Goal: Task Accomplishment & Management: Use online tool/utility

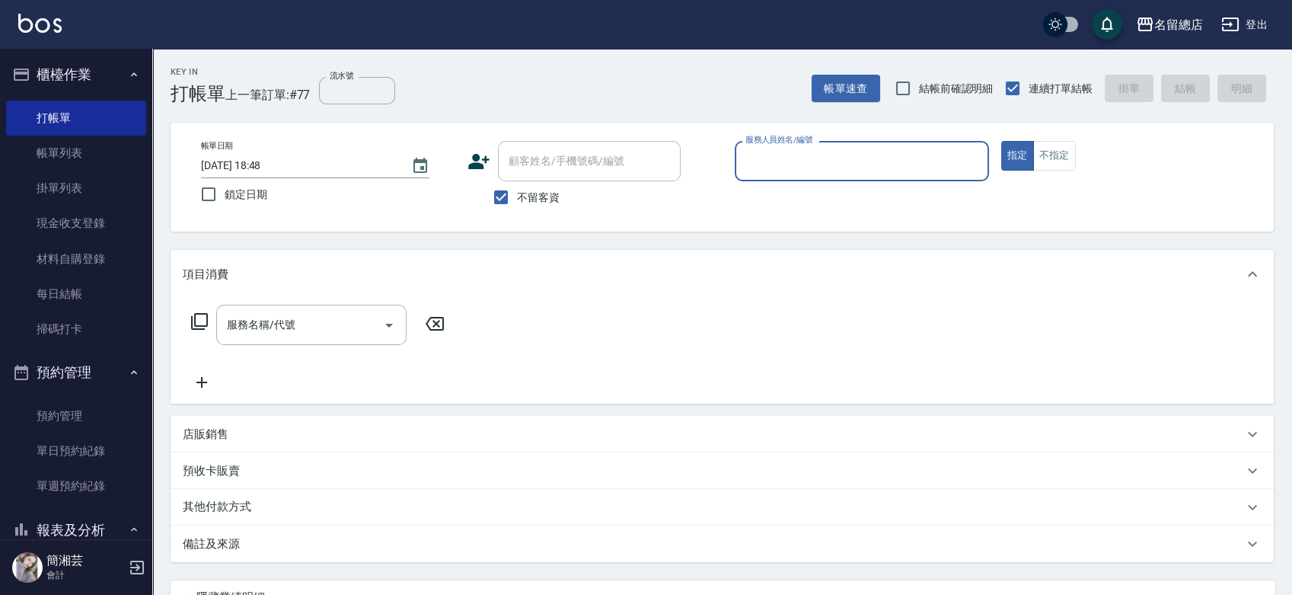
click at [812, 165] on input "服務人員姓名/編號" at bounding box center [861, 161] width 241 height 27
type input "Una-12"
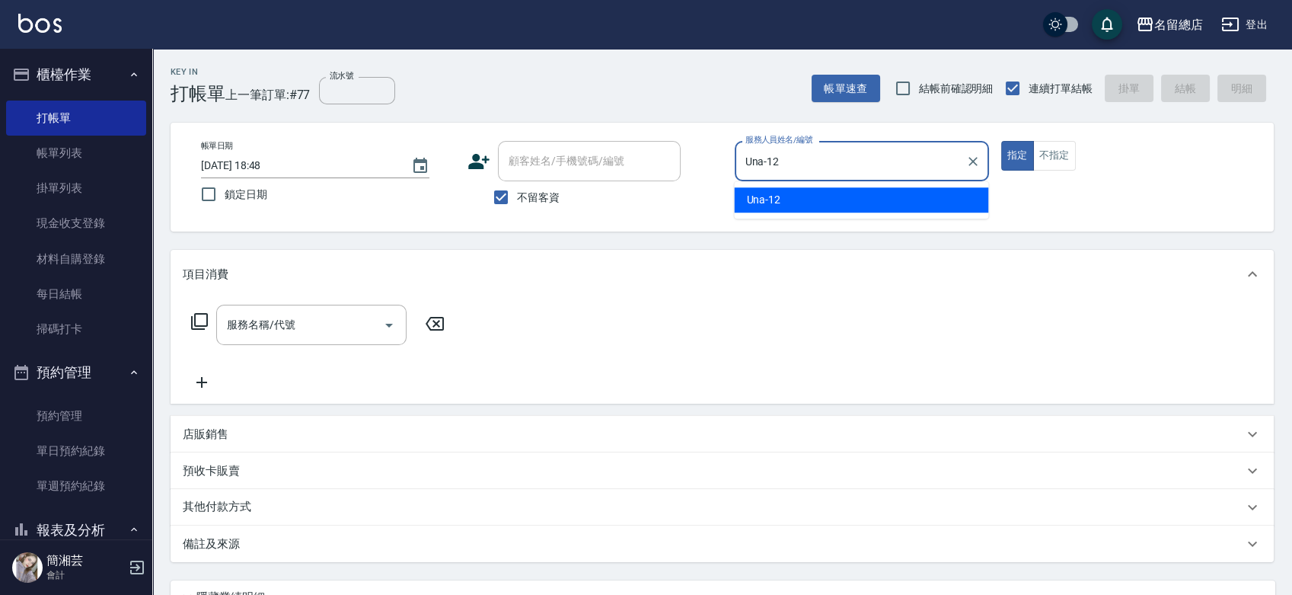
type button "true"
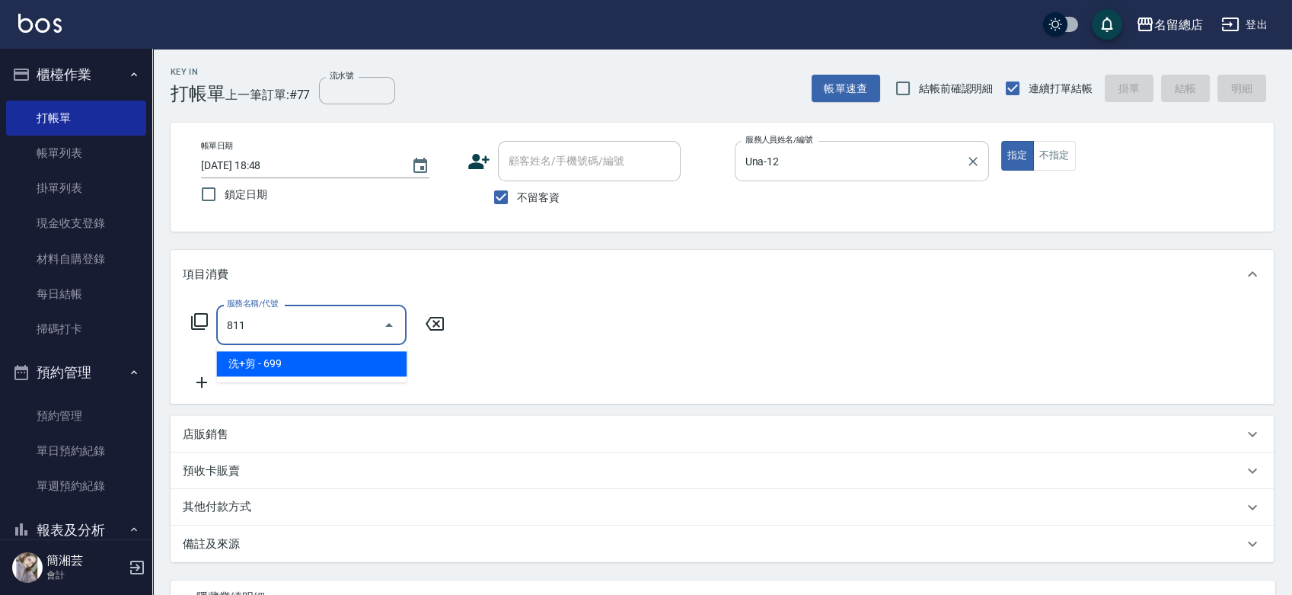
type input "洗+剪(811)"
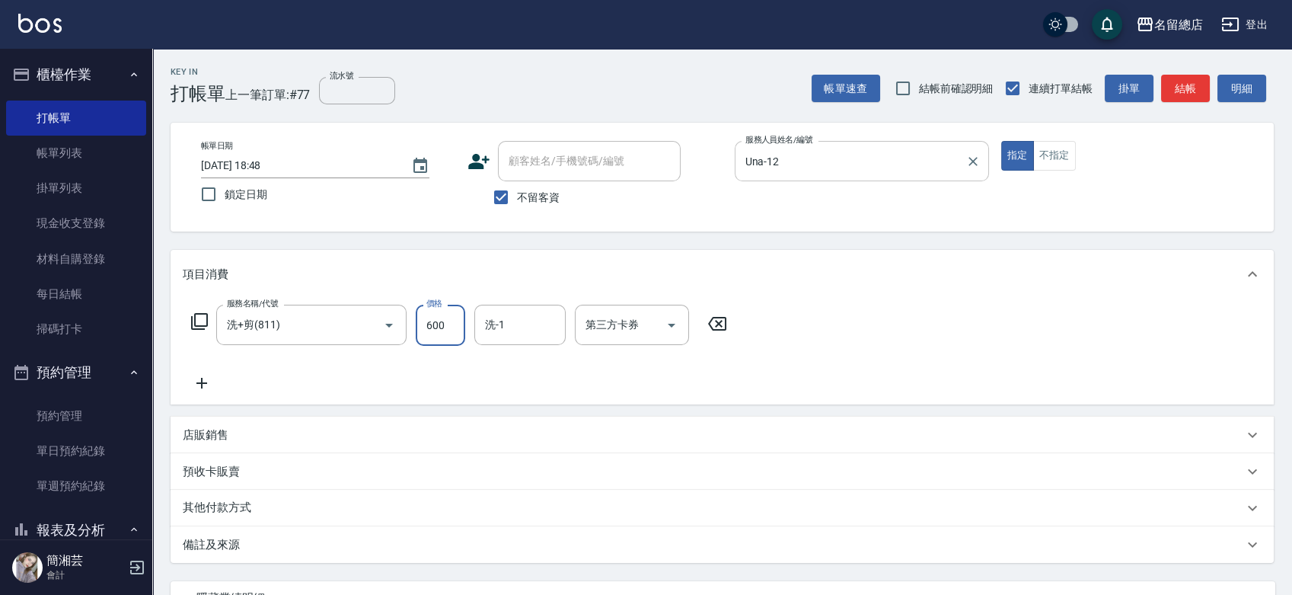
type input "600"
type input "[PERSON_NAME]-36"
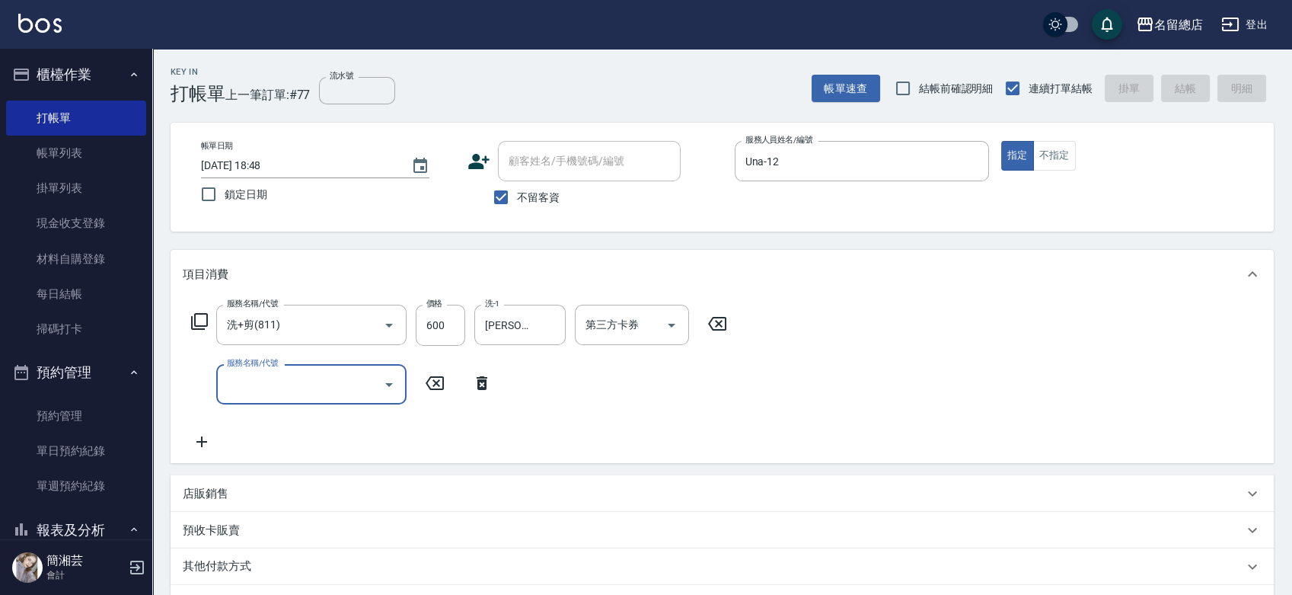
type input "[DATE] 19:33"
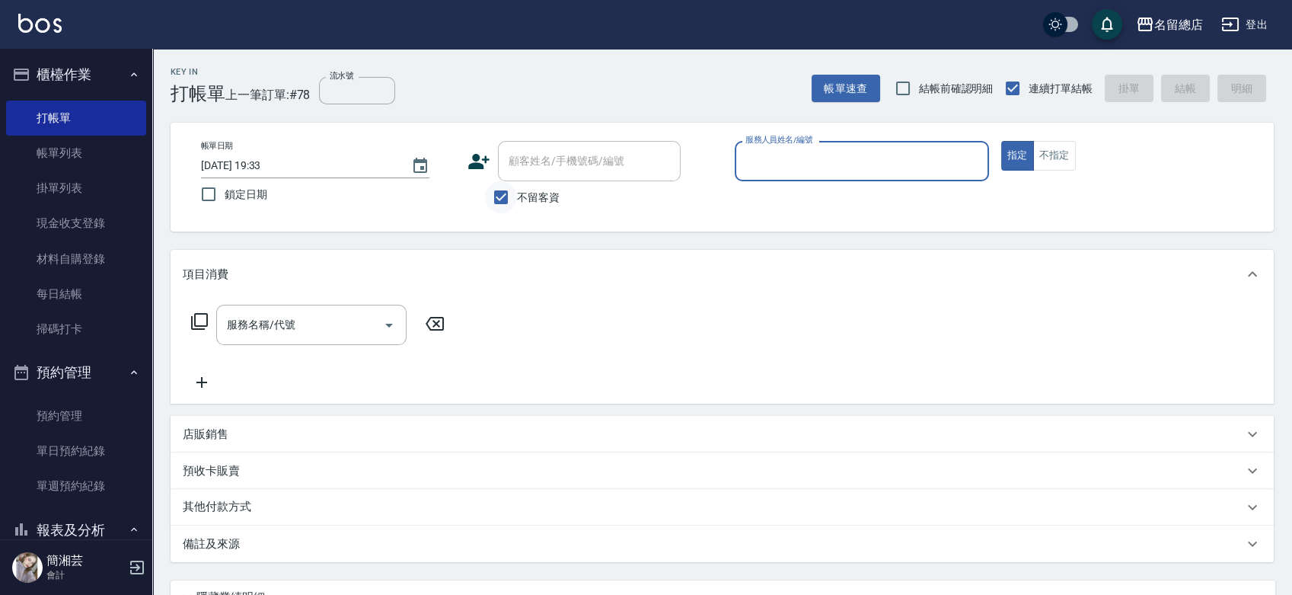
click at [493, 203] on input "不留客資" at bounding box center [501, 197] width 32 height 32
checkbox input "false"
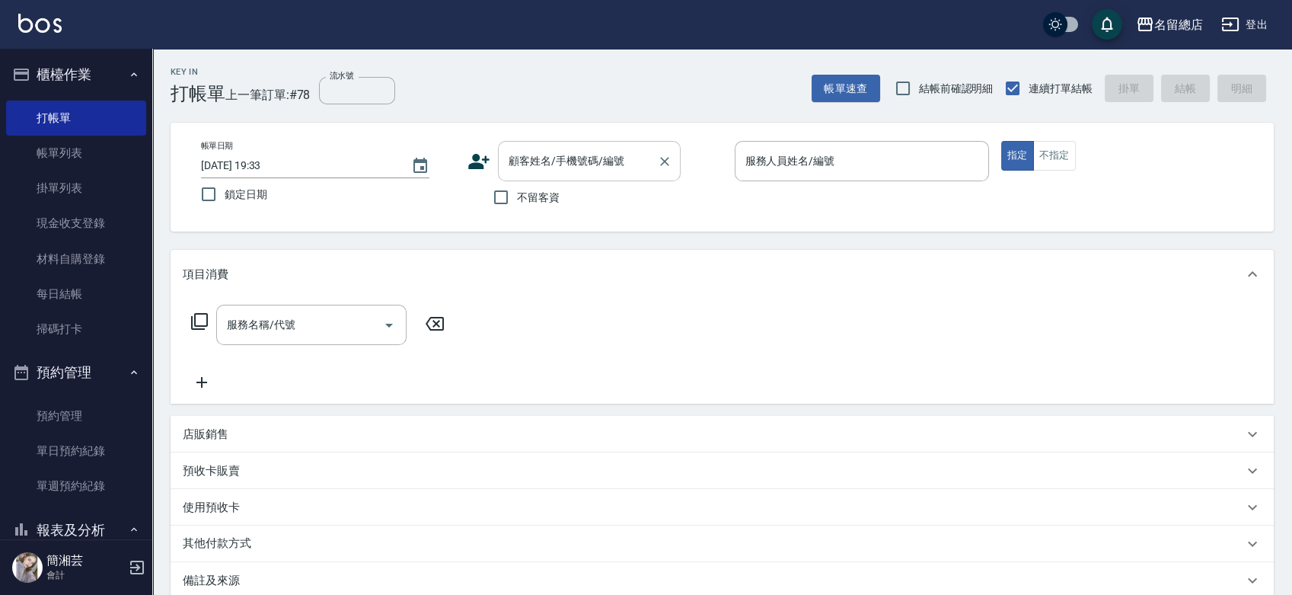
click at [524, 168] on input "顧客姓名/手機號碼/編號" at bounding box center [578, 161] width 146 height 27
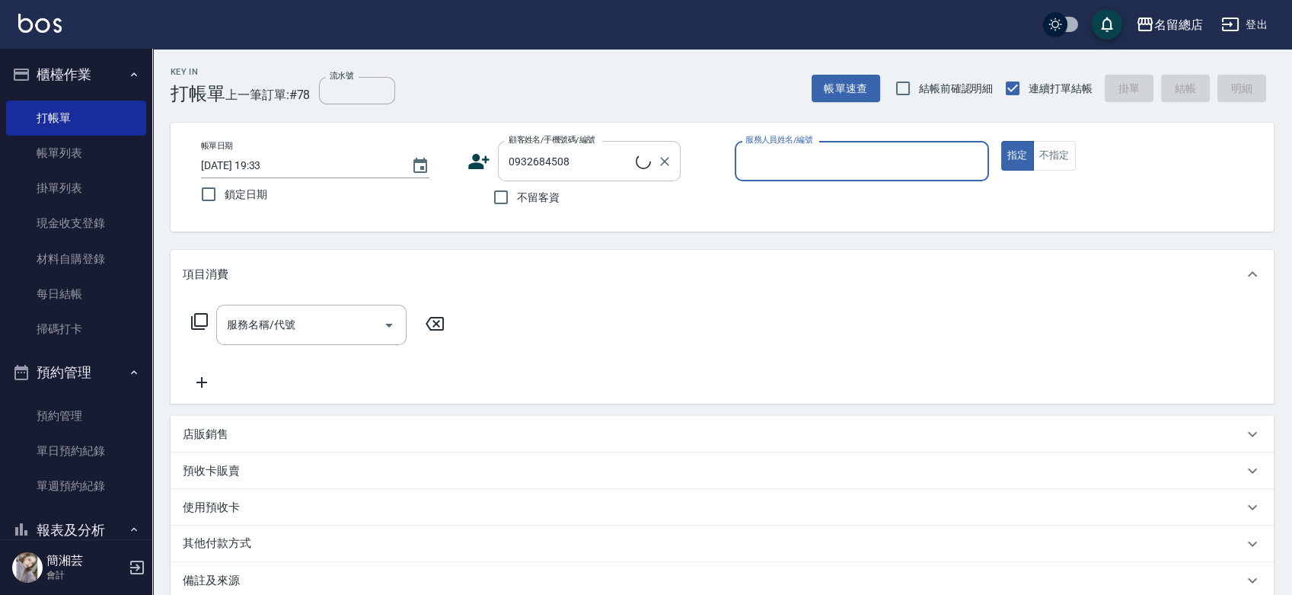
type input "[PERSON_NAME]/0932684508/null"
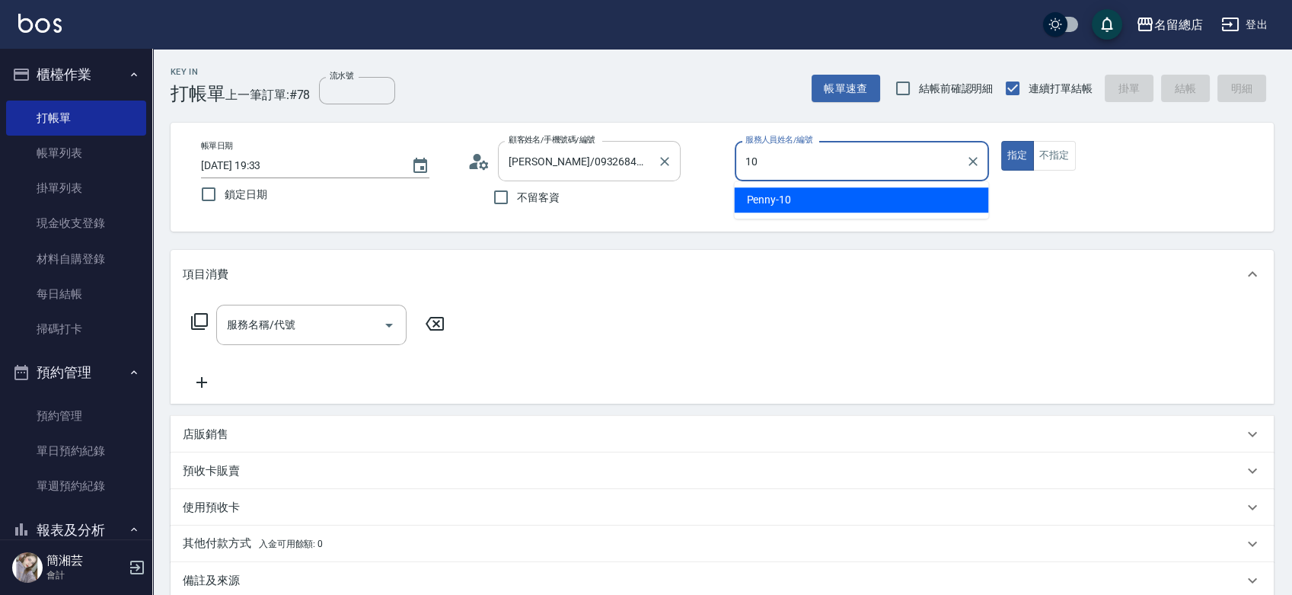
type input "Penny-10"
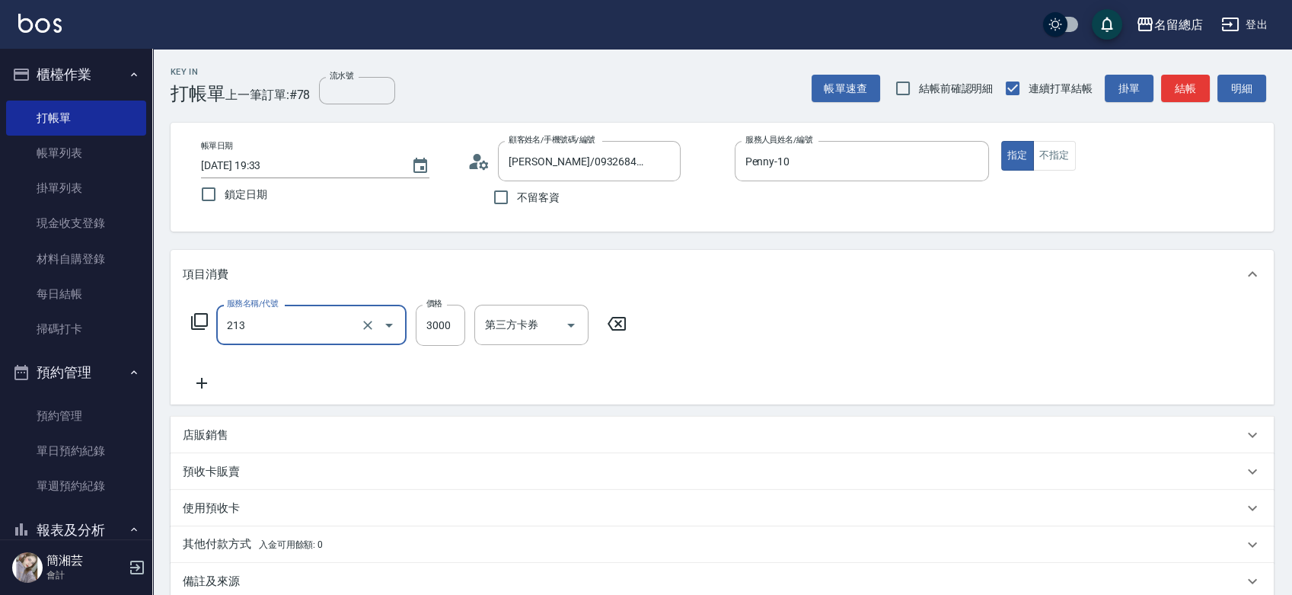
type input "陶溫3000以上(213)"
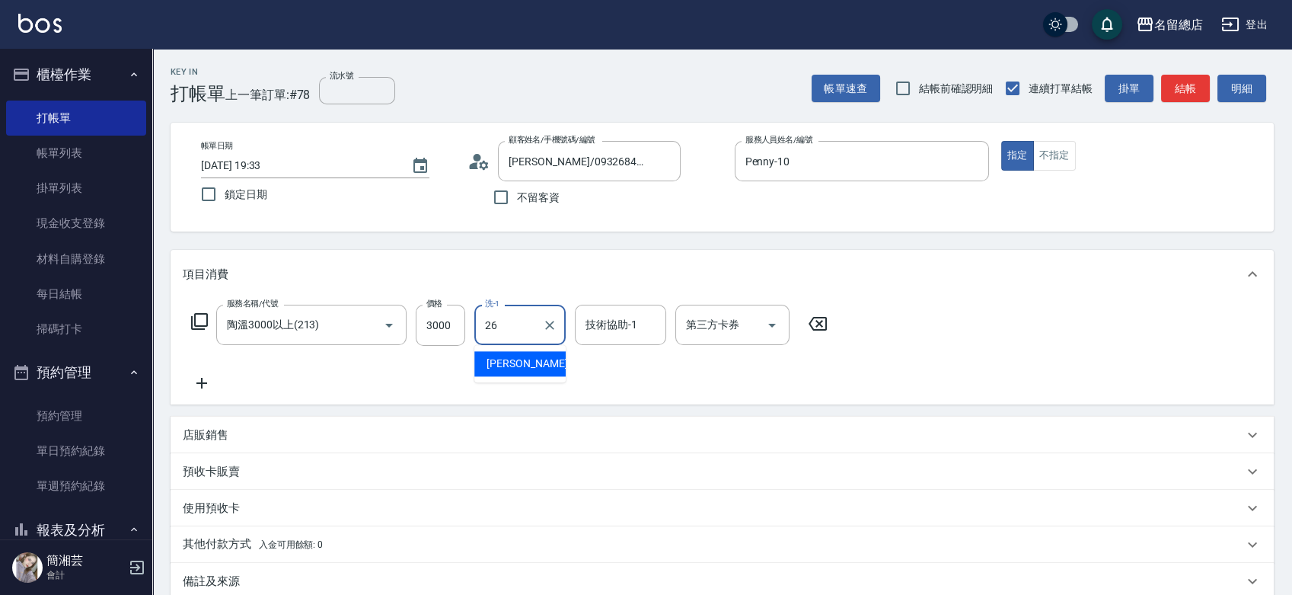
type input "[PERSON_NAME]-26"
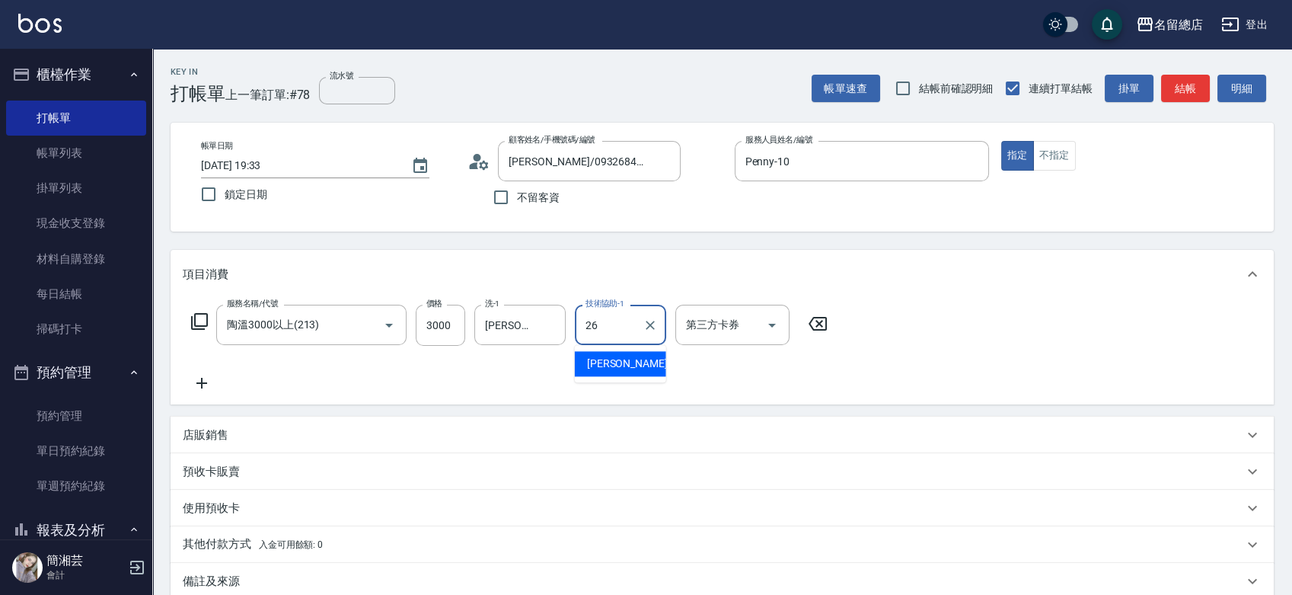
type input "[PERSON_NAME]-26"
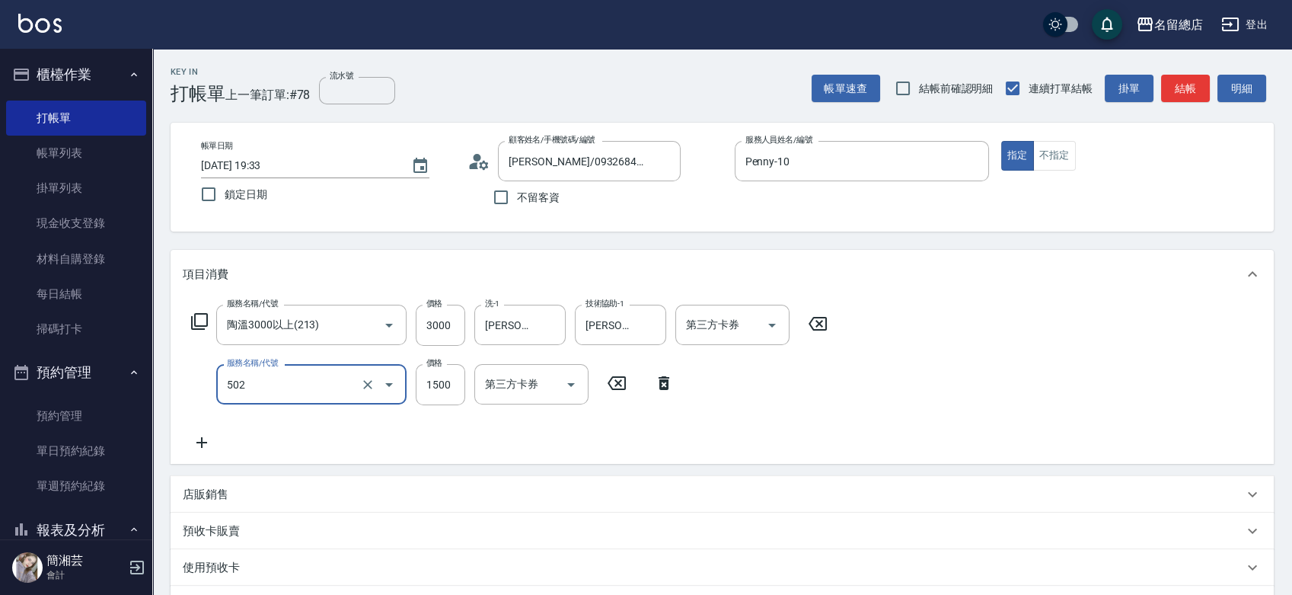
type input "染髮1500以上(502)"
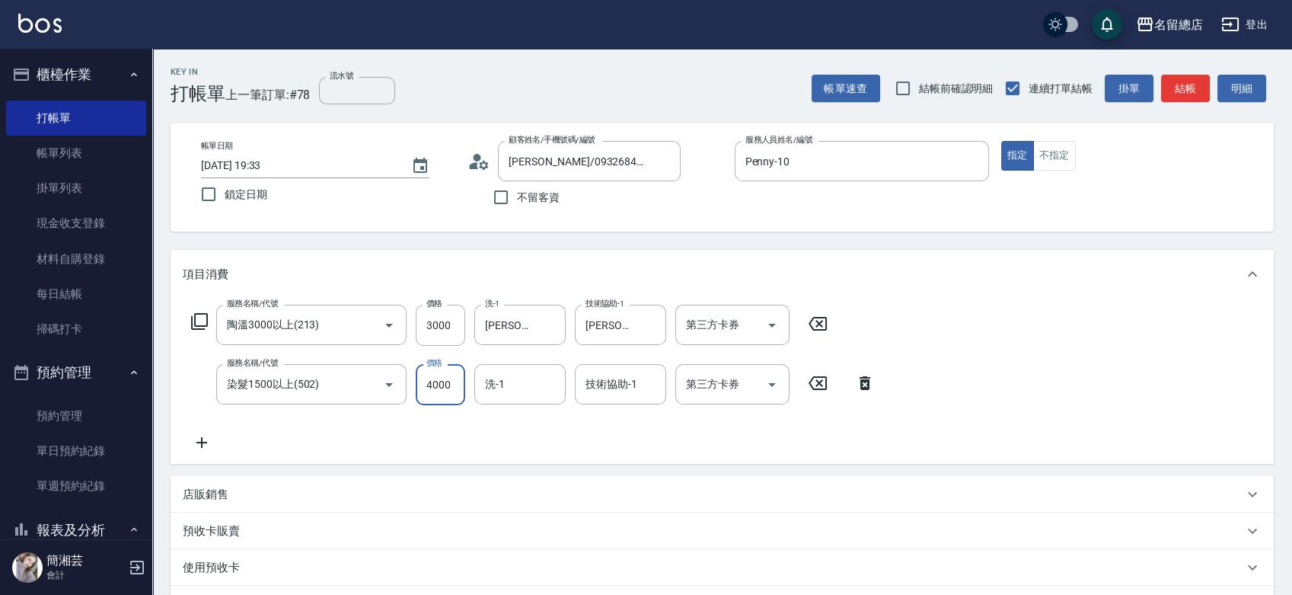
type input "4000"
type input "[PERSON_NAME]-26"
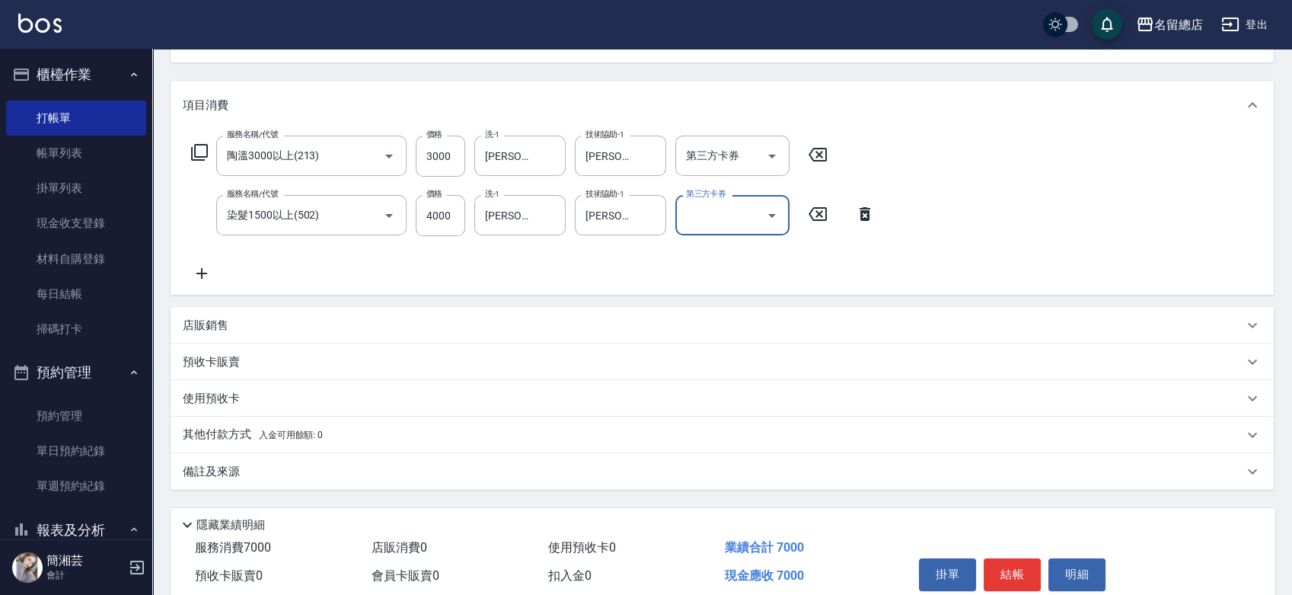
click at [335, 435] on div "其他付款方式 入金可用餘額: 0" at bounding box center [713, 434] width 1060 height 17
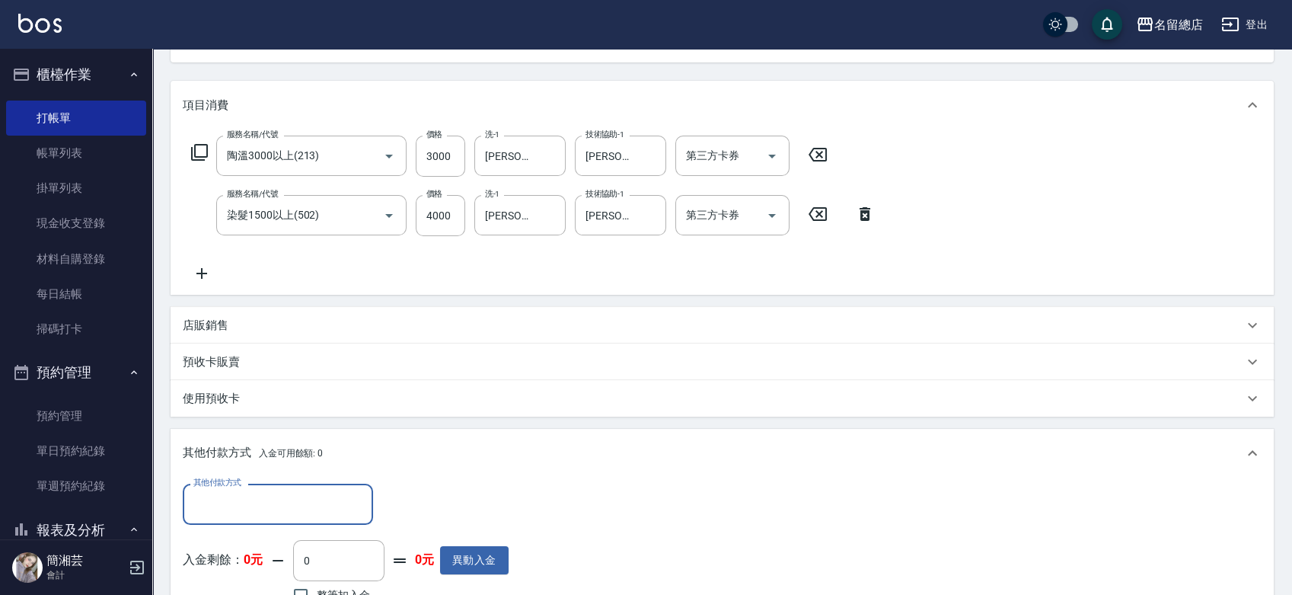
scroll to position [0, 0]
click at [326, 489] on div "其他付款方式" at bounding box center [278, 503] width 190 height 40
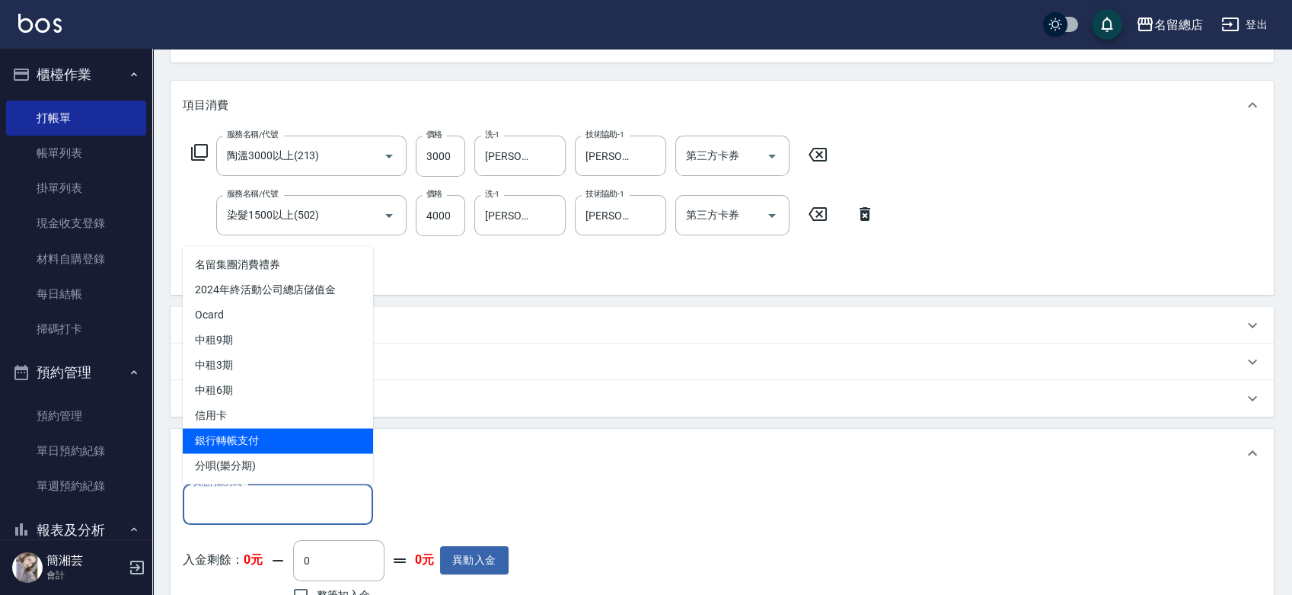
click at [322, 432] on span "銀行轉帳支付" at bounding box center [278, 440] width 190 height 25
type input "銀行轉帳支付"
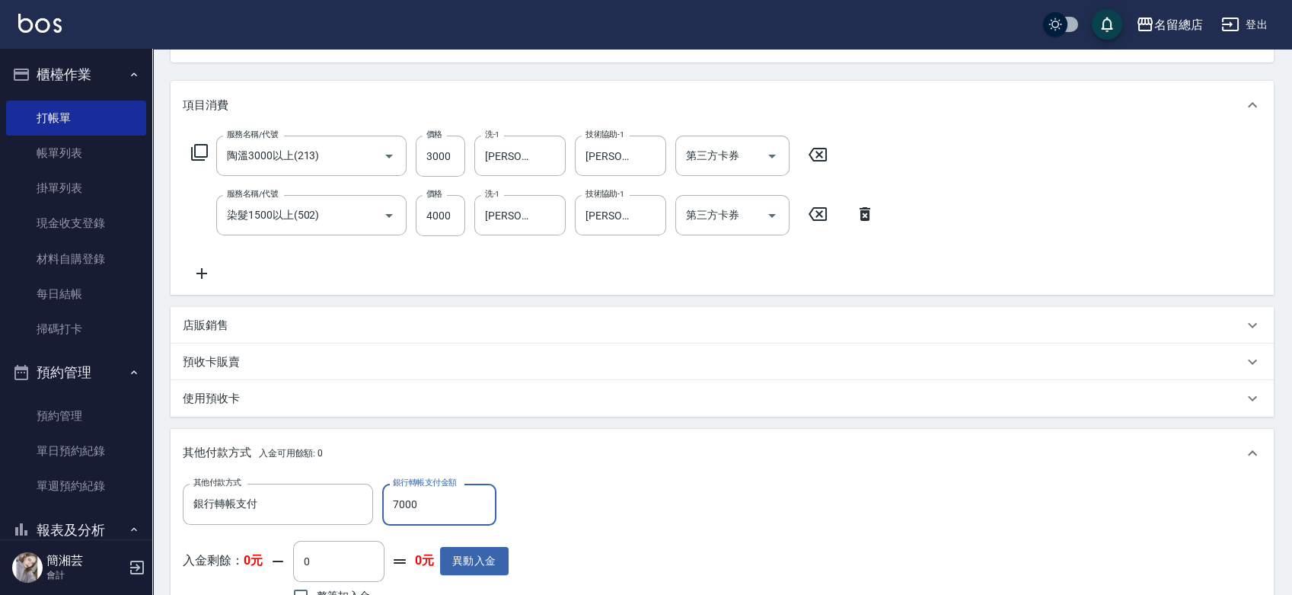
type input "7000"
type input "[DATE] 19:34"
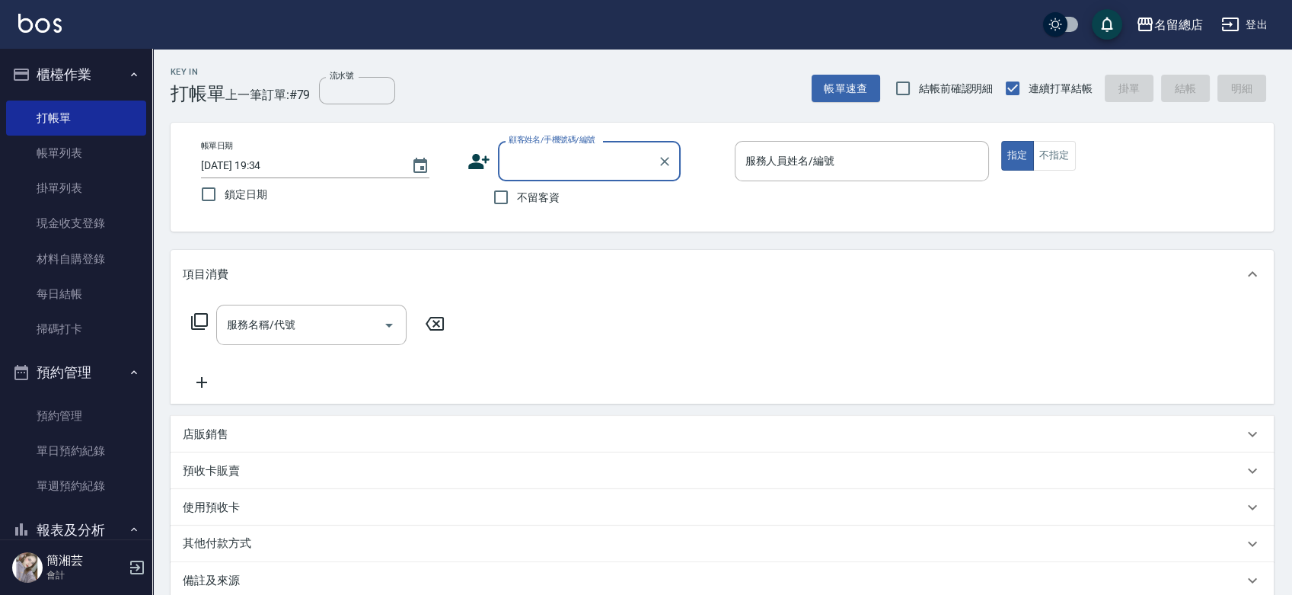
type input "1"
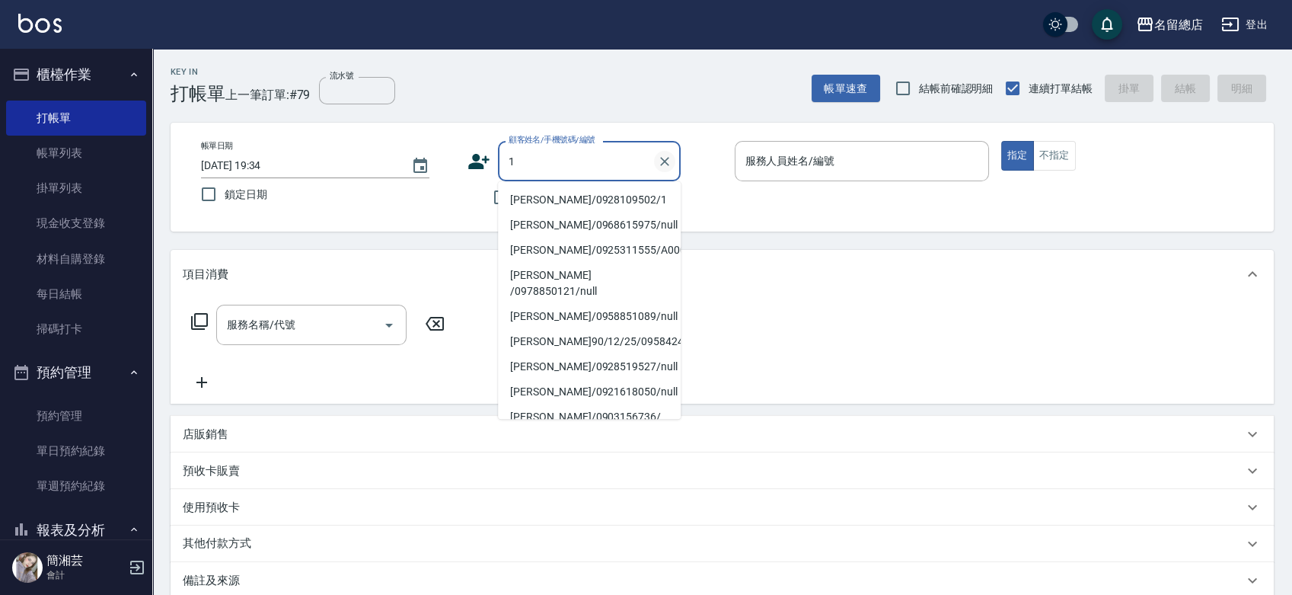
drag, startPoint x: 666, startPoint y: 150, endPoint x: 664, endPoint y: 163, distance: 13.1
click at [664, 159] on button "Clear" at bounding box center [664, 161] width 21 height 21
click at [481, 197] on div "不留客資" at bounding box center [573, 197] width 213 height 32
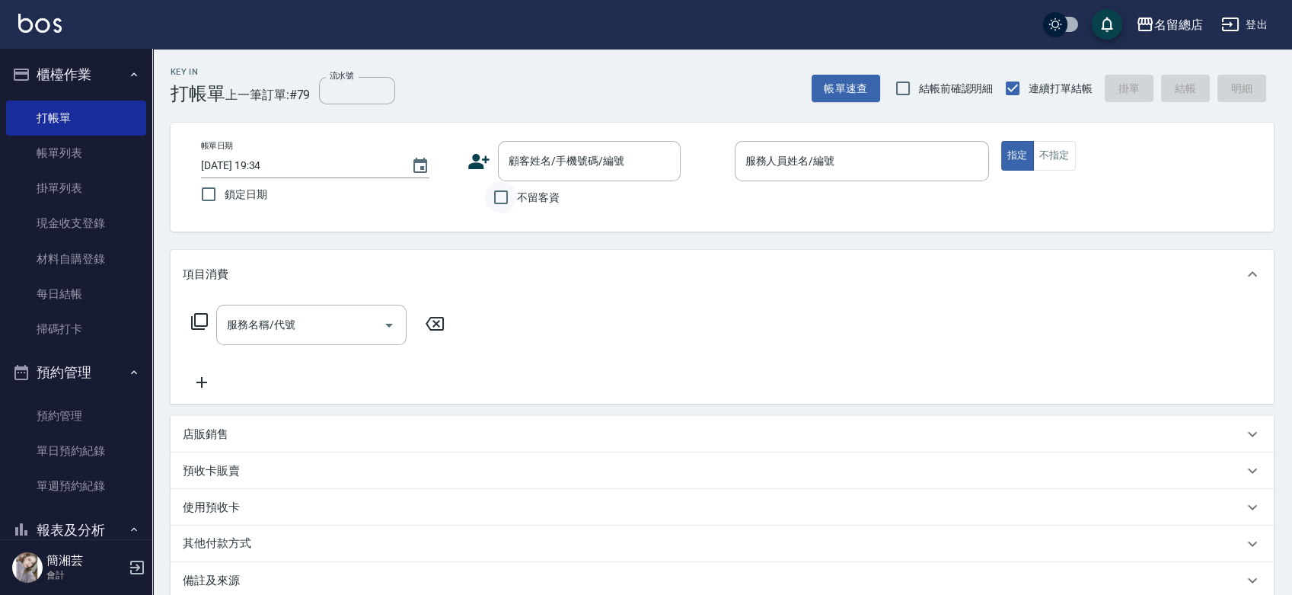
click at [502, 188] on input "不留客資" at bounding box center [501, 197] width 32 height 32
checkbox input "true"
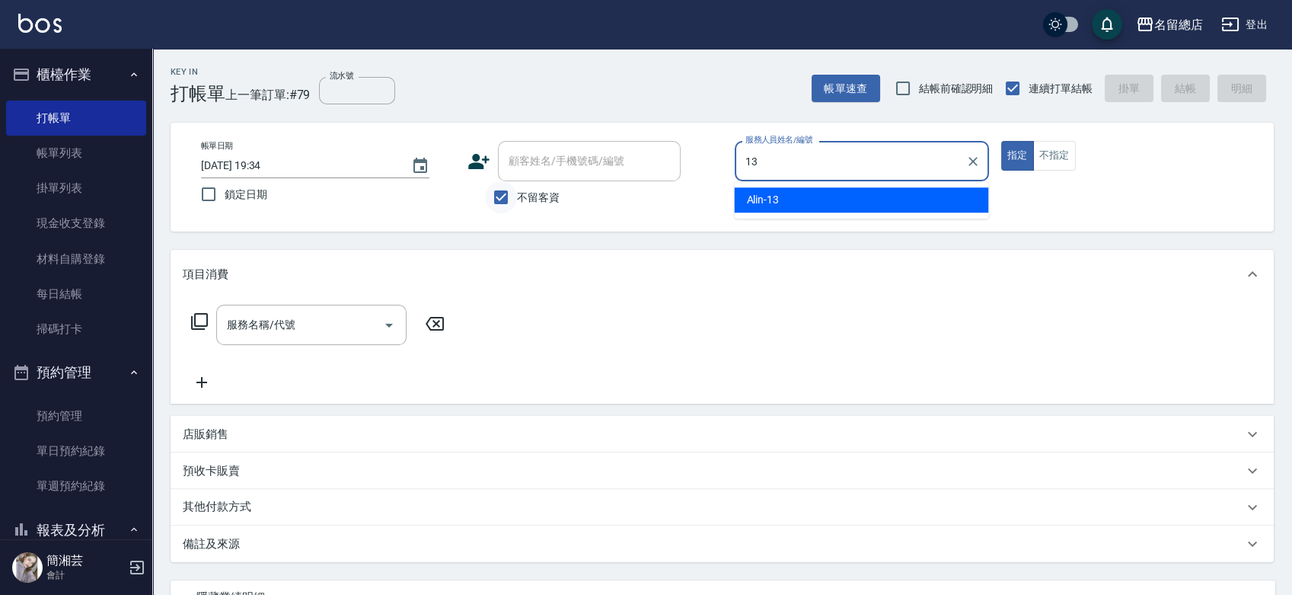
type input "Alin-13"
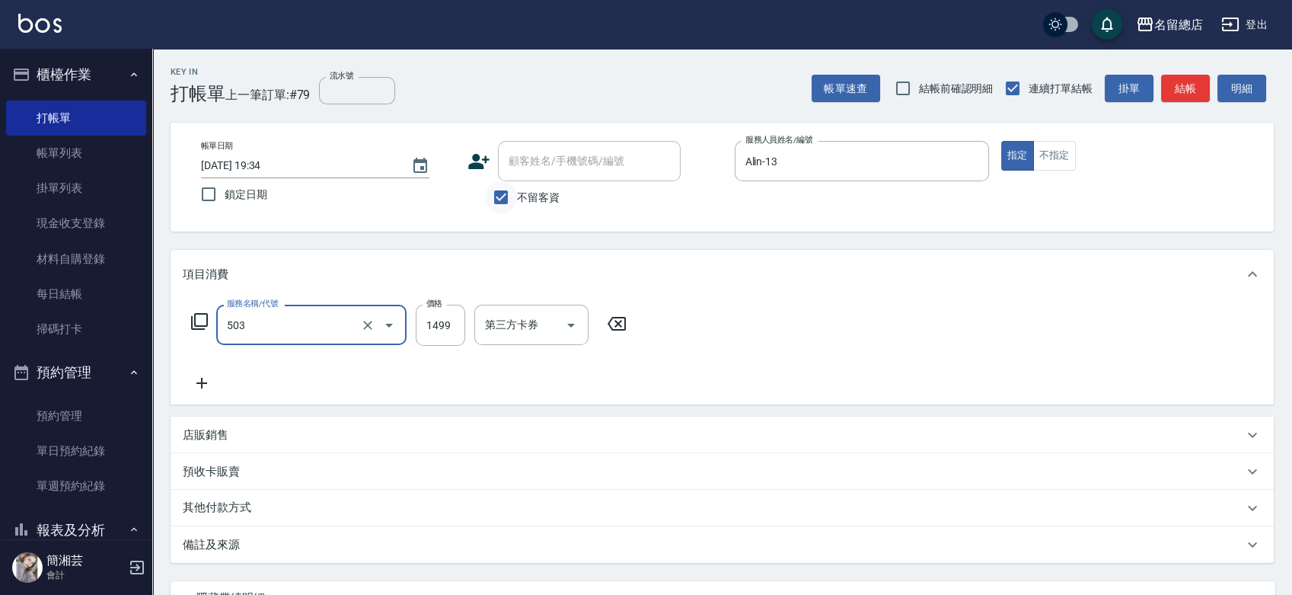
type input "染髮1000~1499(503)"
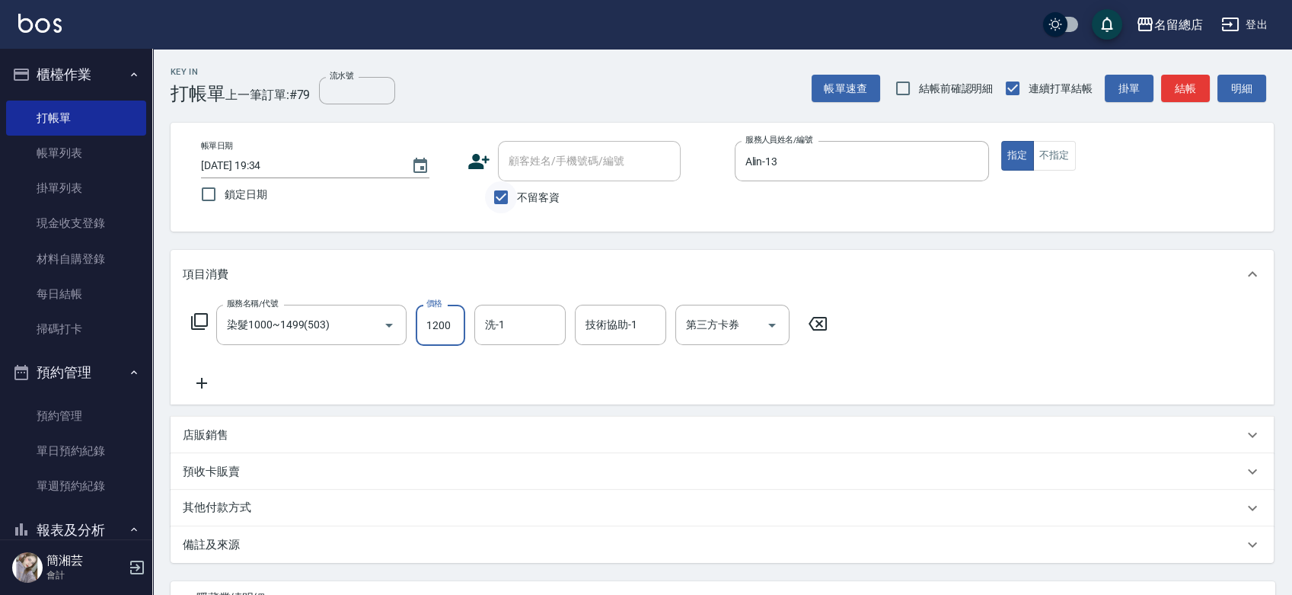
type input "1200"
type input "[PERSON_NAME]-33"
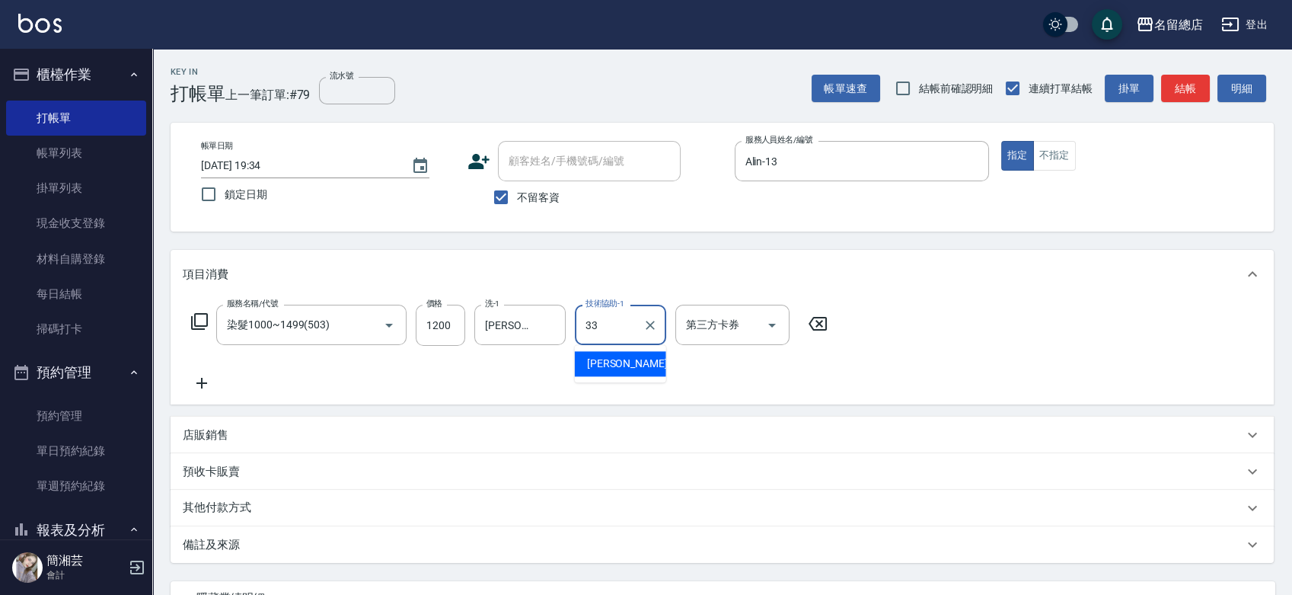
type input "[PERSON_NAME]-33"
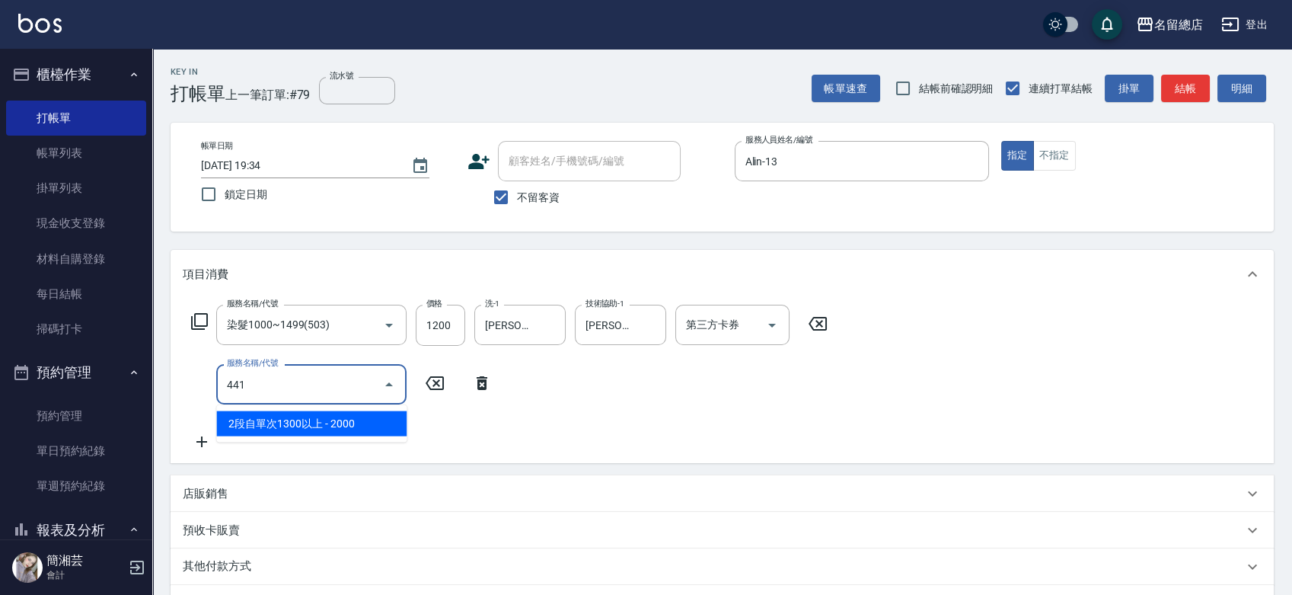
type input "2段自單次1300以上(441)"
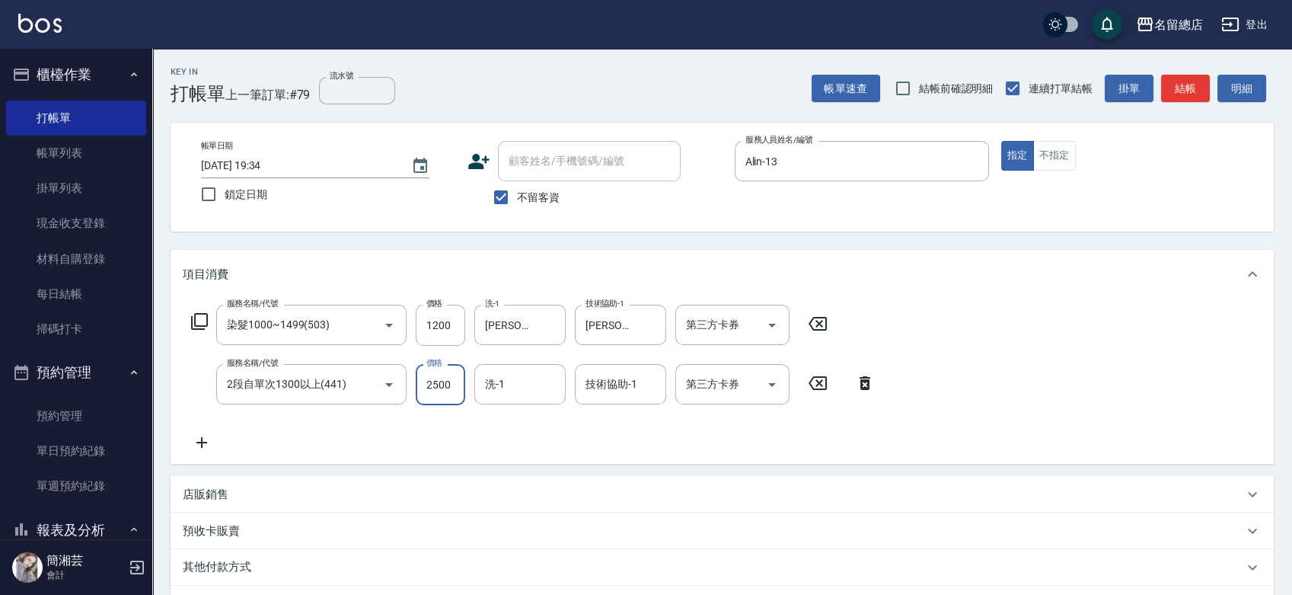
type input "2500"
type input "[PERSON_NAME]-33"
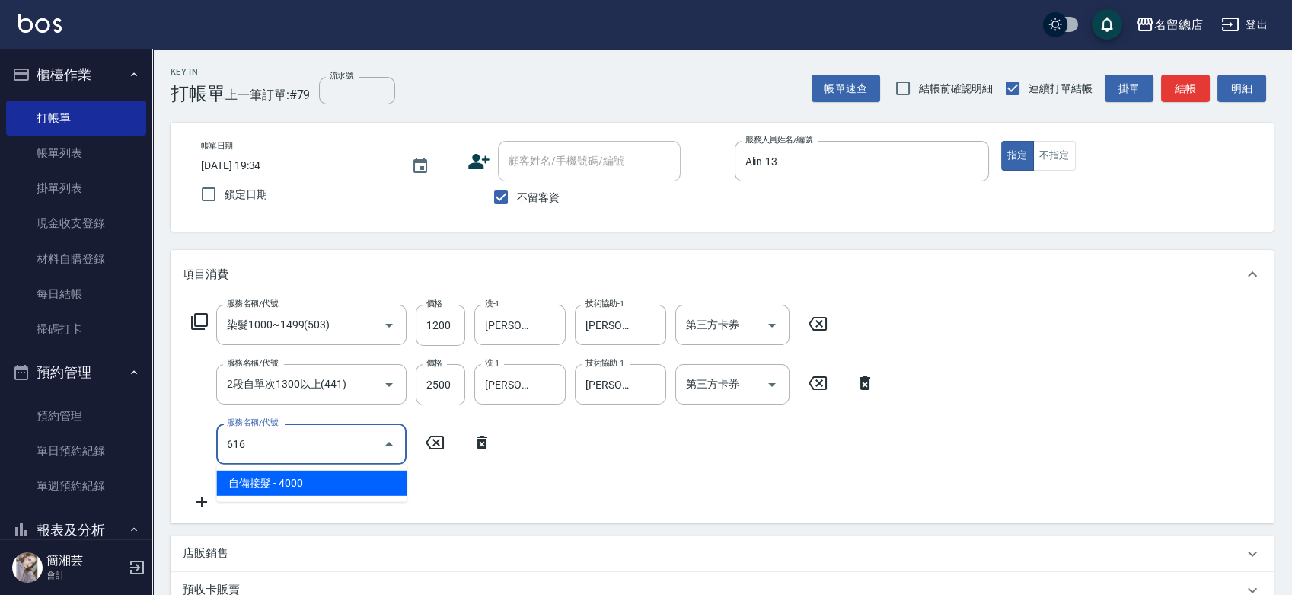
type input "自備接髮(616)"
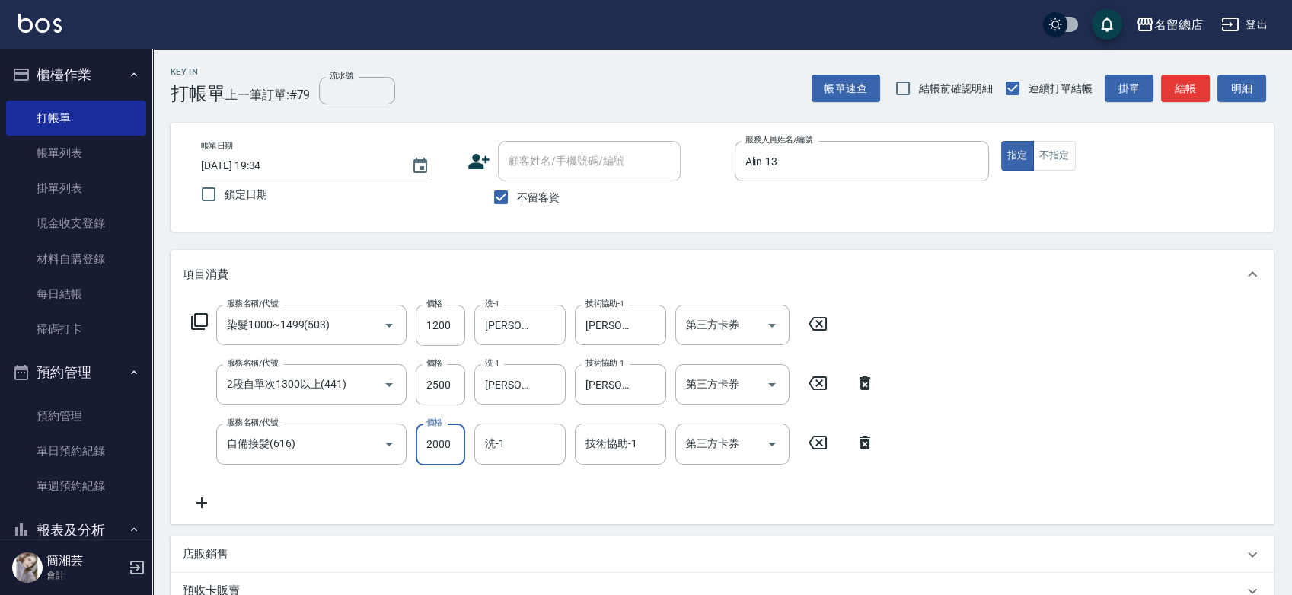
type input "2000"
type input "[PERSON_NAME]-33"
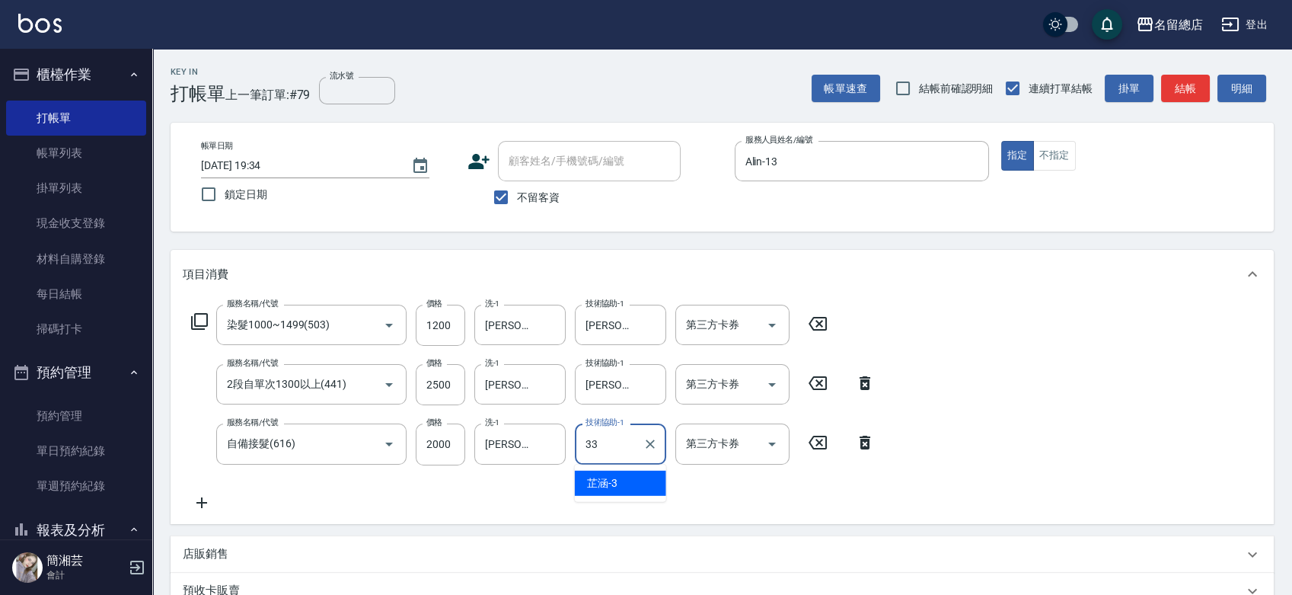
type input "[PERSON_NAME]-33"
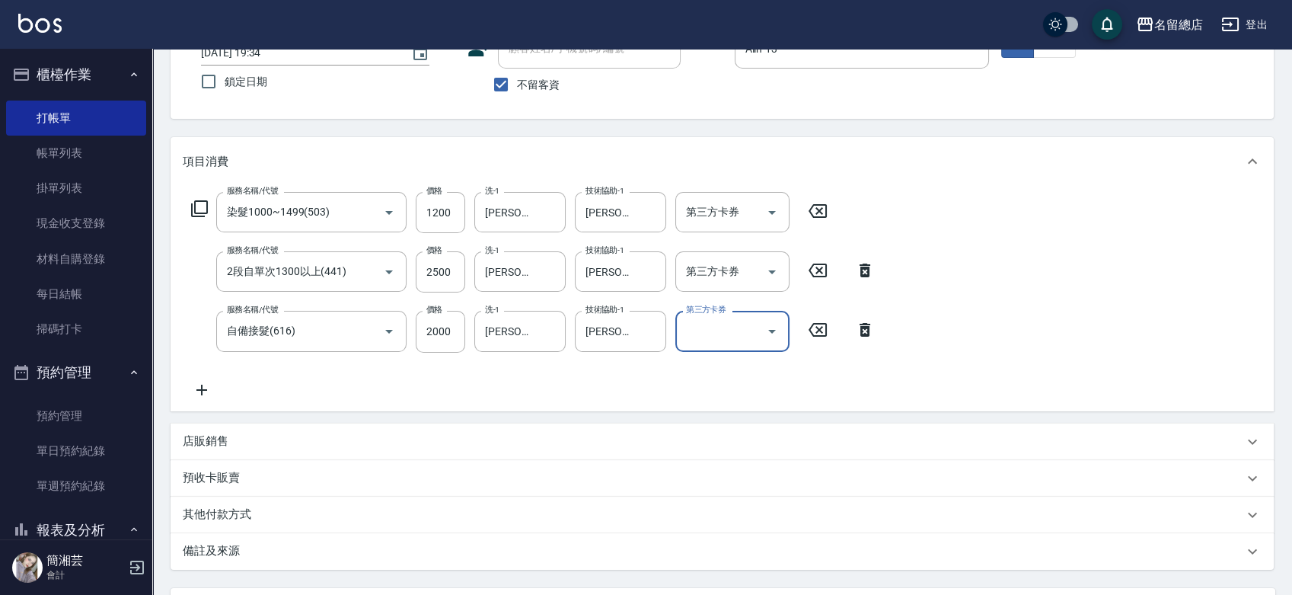
scroll to position [84, 0]
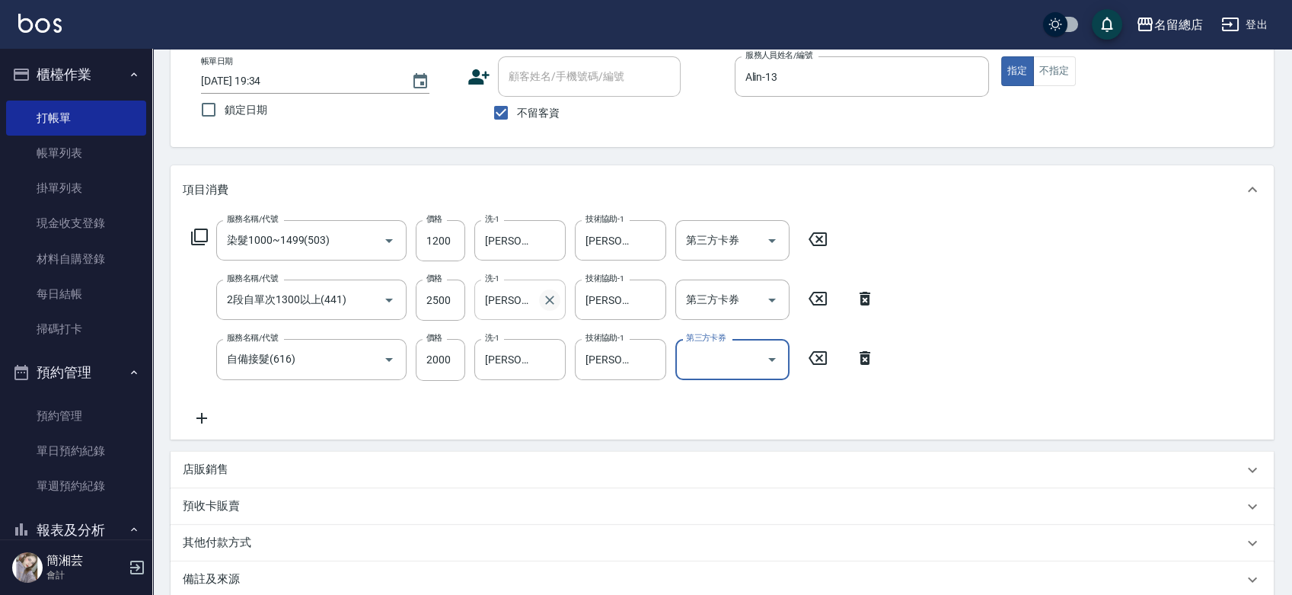
click at [548, 299] on icon "Clear" at bounding box center [549, 299] width 9 height 9
click at [648, 297] on icon "Clear" at bounding box center [650, 299] width 9 height 9
click at [552, 359] on icon "Clear" at bounding box center [549, 359] width 15 height 15
click at [650, 362] on icon "Clear" at bounding box center [649, 359] width 15 height 15
click at [520, 303] on input "洗-1" at bounding box center [520, 299] width 78 height 27
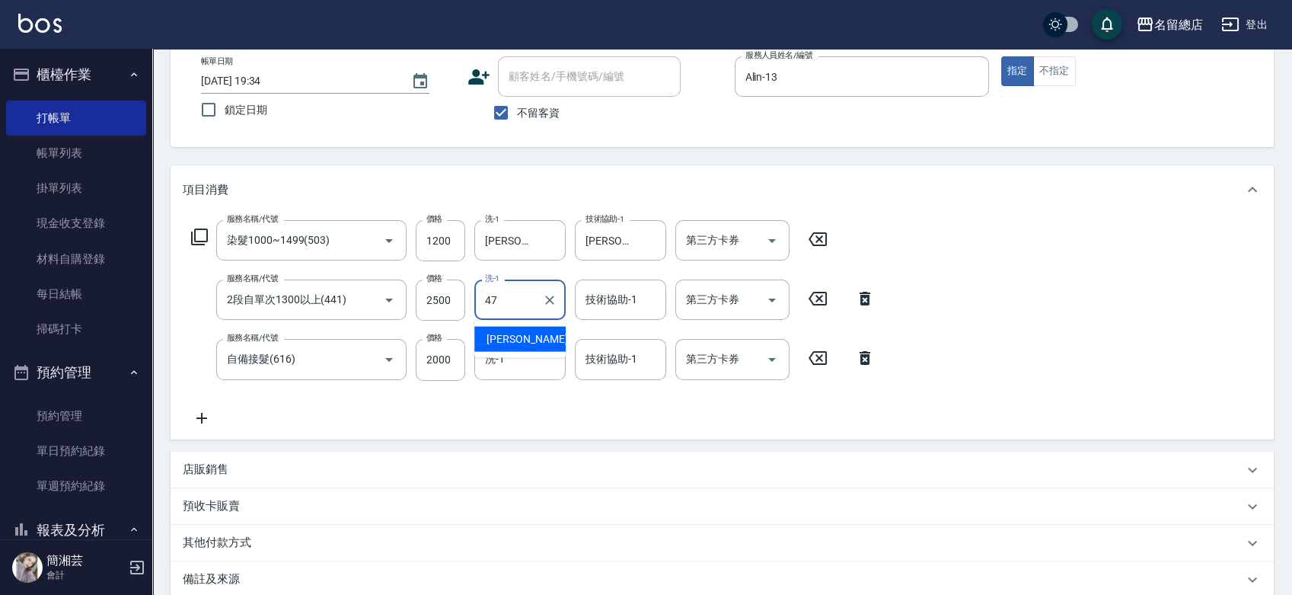
type input "[PERSON_NAME]-47"
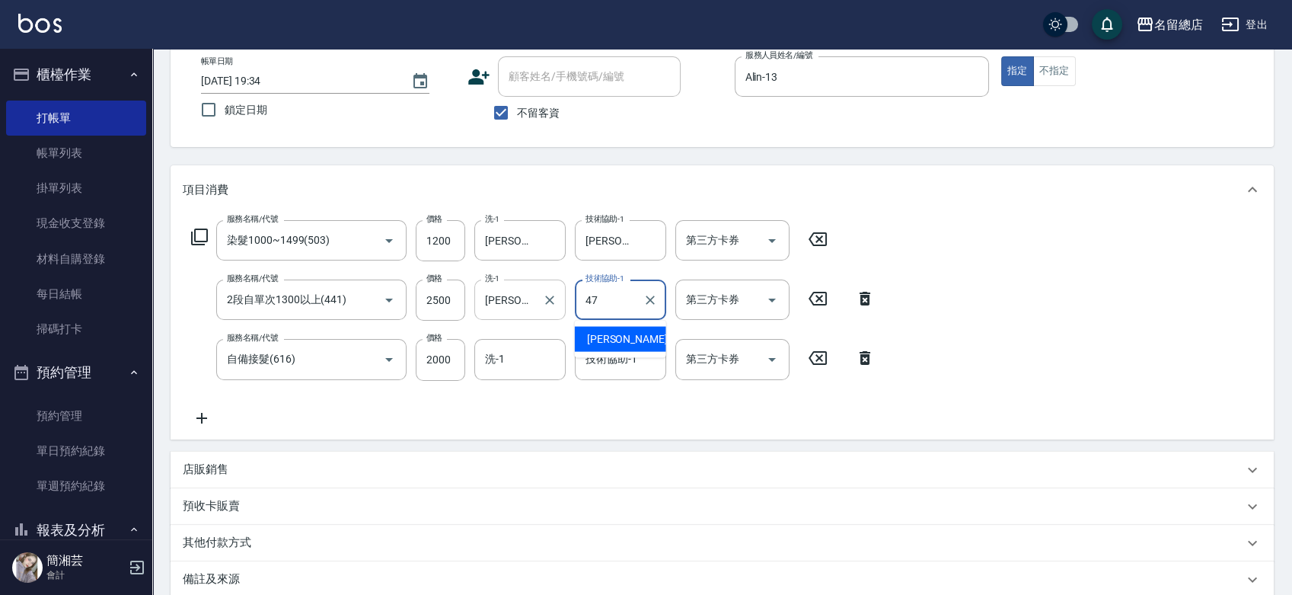
type input "[PERSON_NAME]-47"
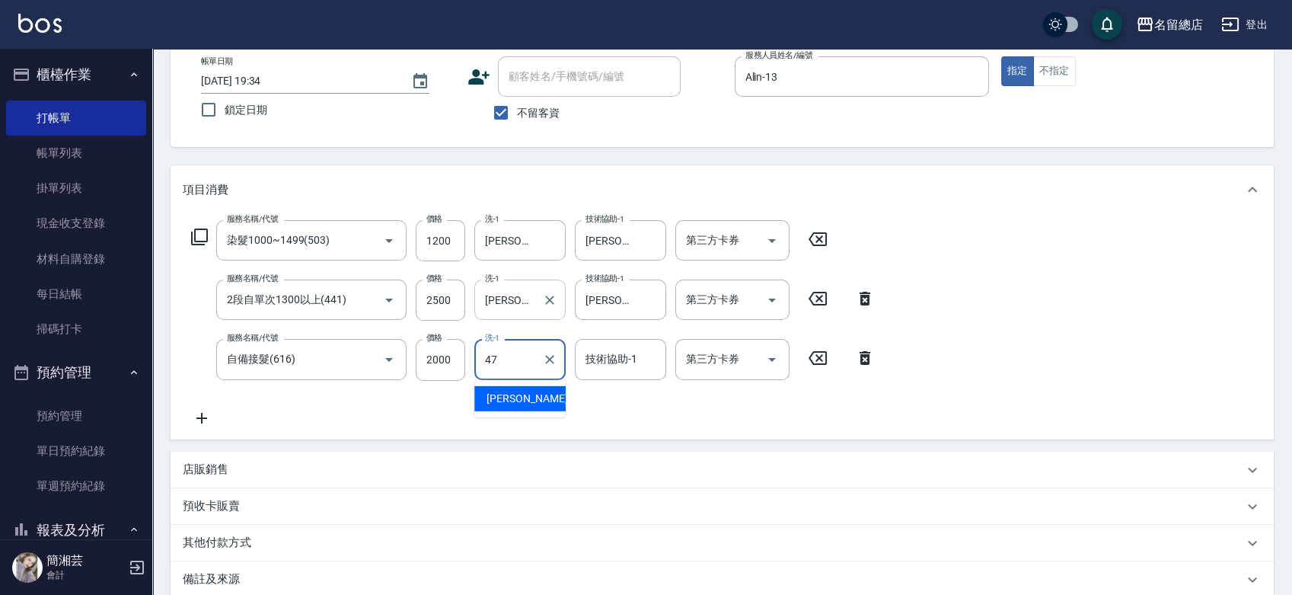
type input "[PERSON_NAME]-47"
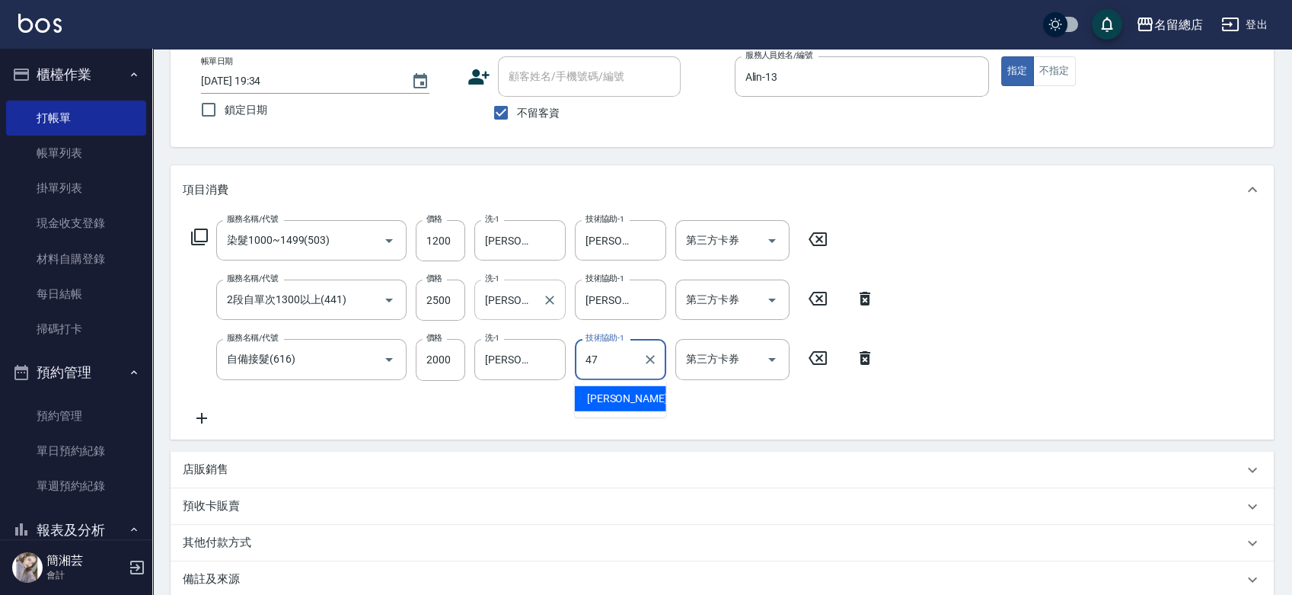
type input "[PERSON_NAME]-47"
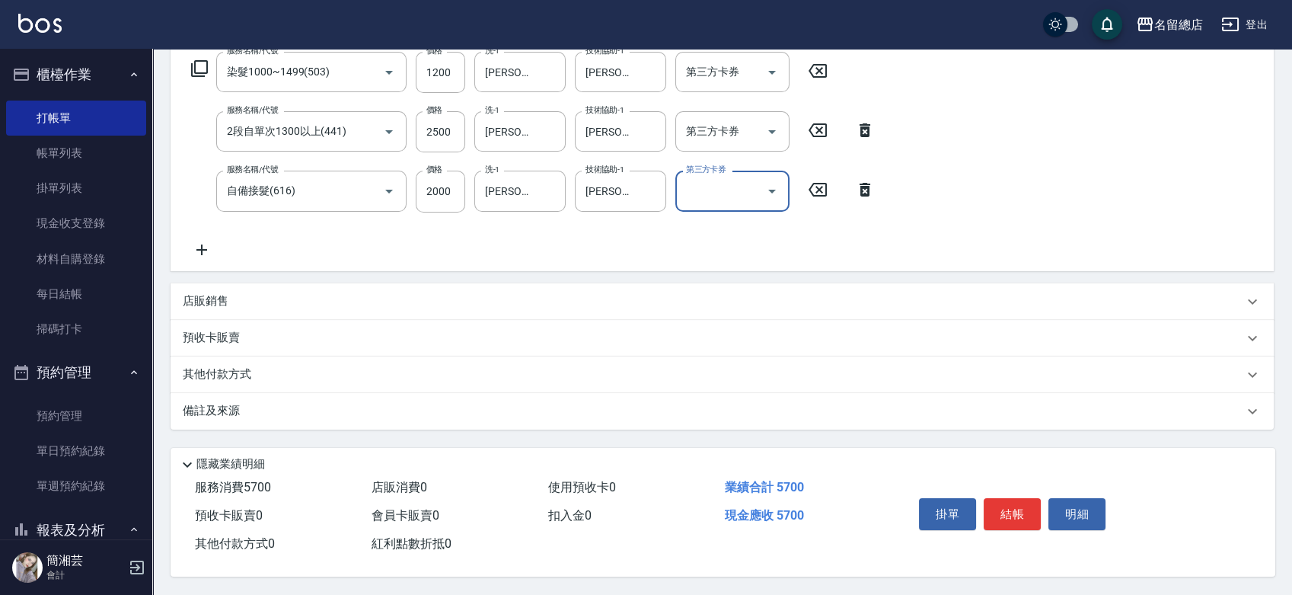
scroll to position [257, 0]
click at [304, 356] on div "其他付款方式 其他付款方式 其他付款方式" at bounding box center [722, 374] width 1103 height 37
click at [298, 377] on div "其他付款方式" at bounding box center [713, 374] width 1060 height 17
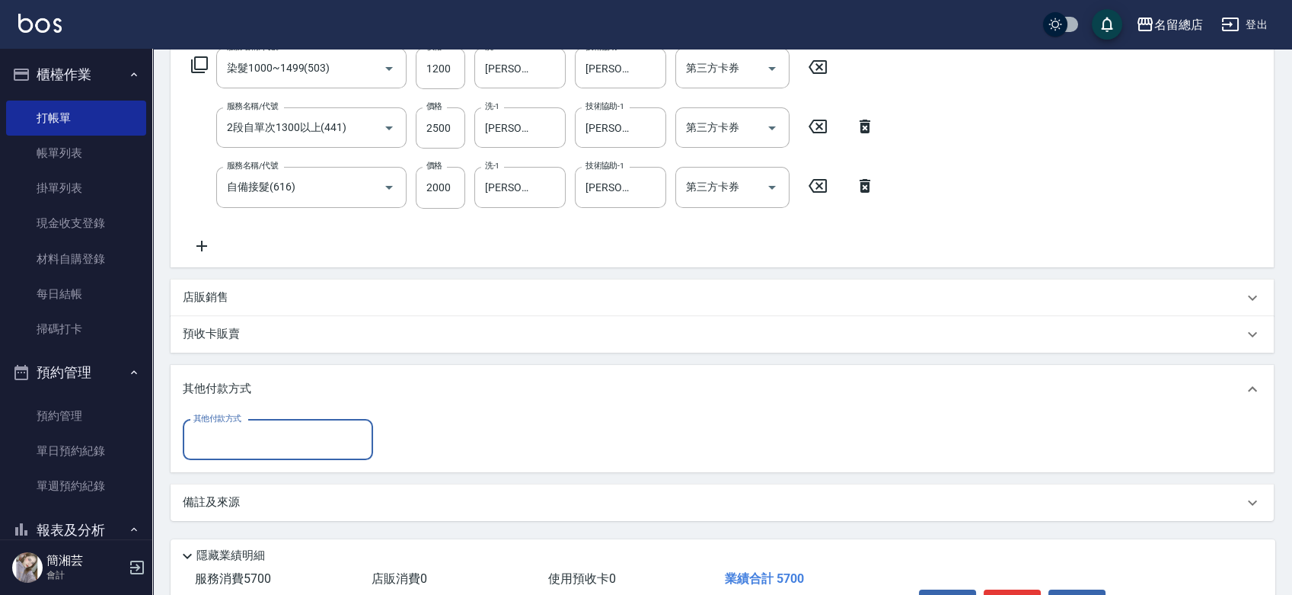
scroll to position [0, 0]
click at [292, 435] on input "其他付款方式" at bounding box center [278, 439] width 177 height 27
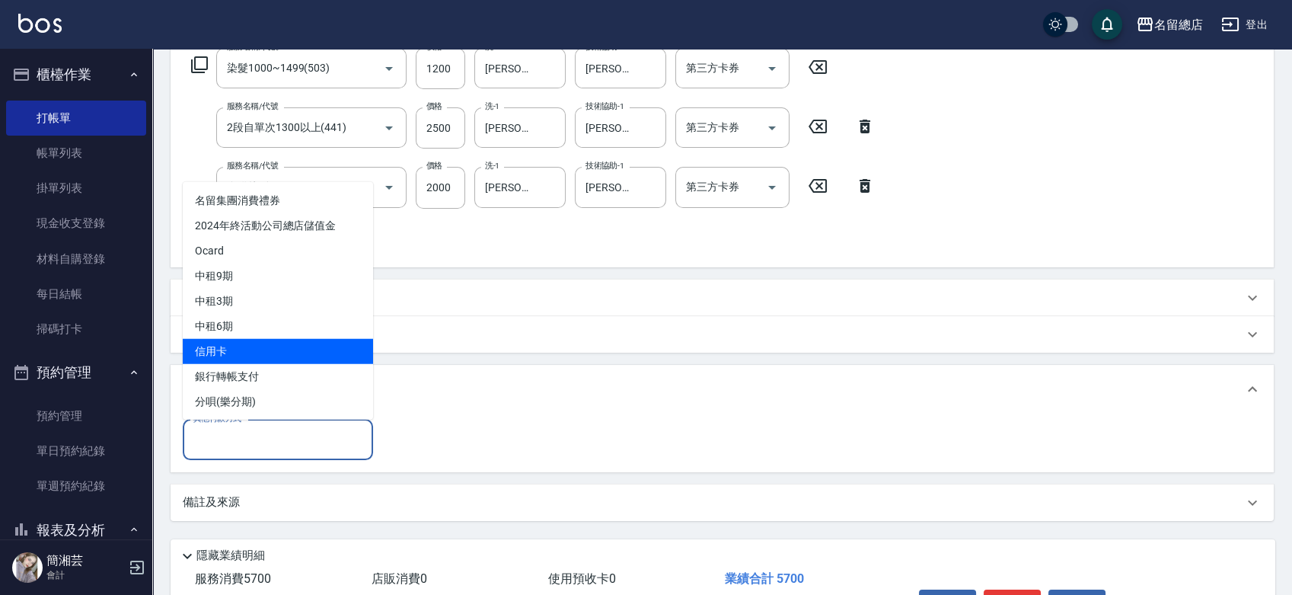
click at [280, 359] on span "信用卡" at bounding box center [278, 350] width 190 height 25
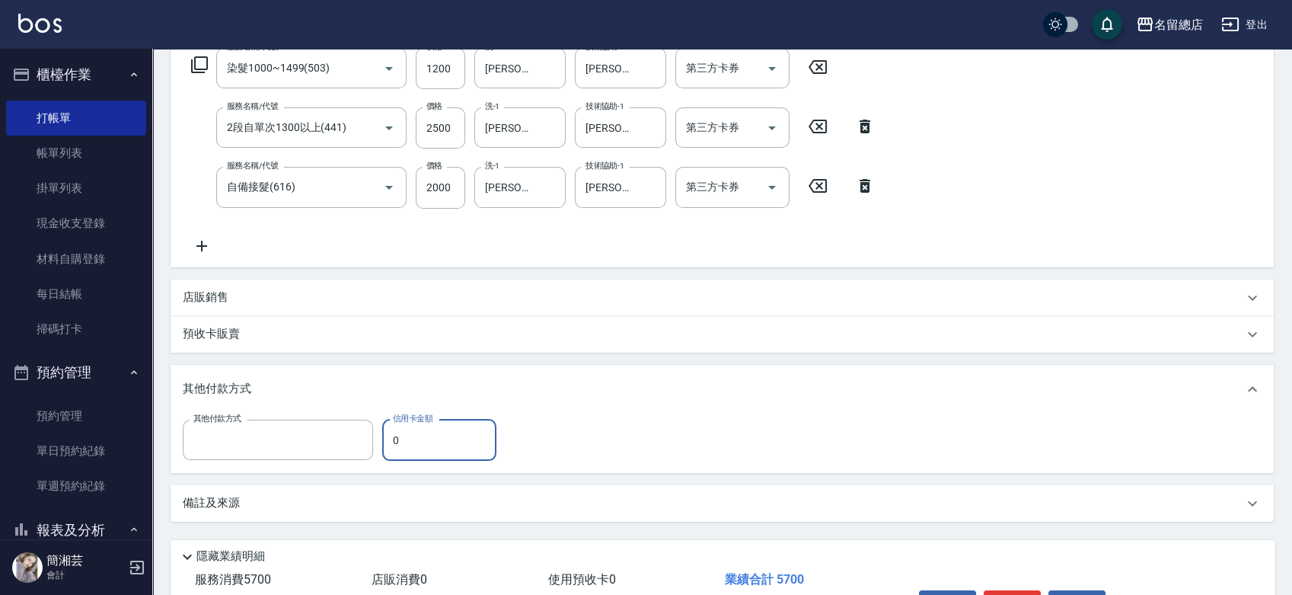
type input "信用卡"
type input "5700"
type input "[DATE] 19:36"
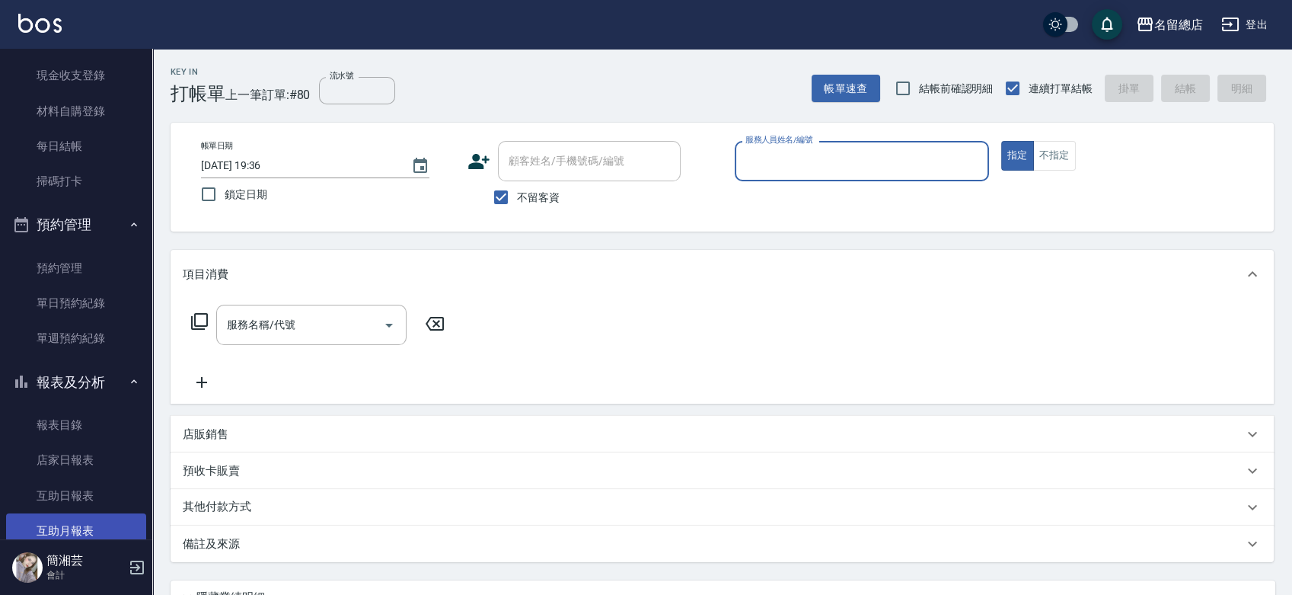
scroll to position [253, 0]
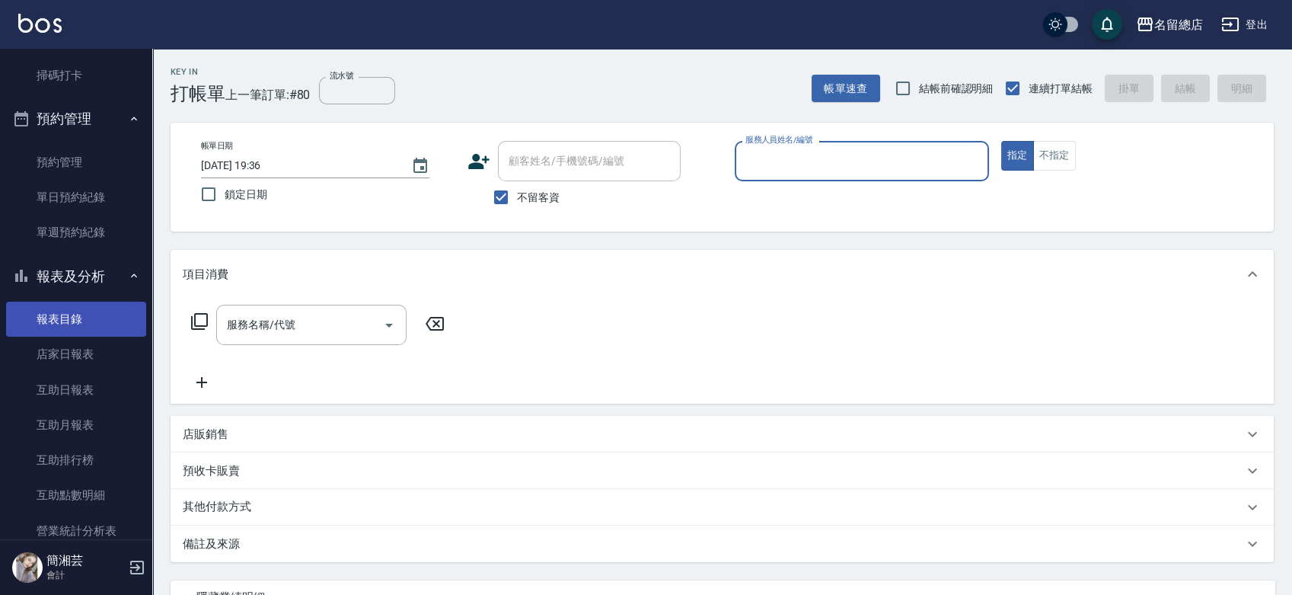
click at [67, 311] on link "報表目錄" at bounding box center [76, 318] width 140 height 35
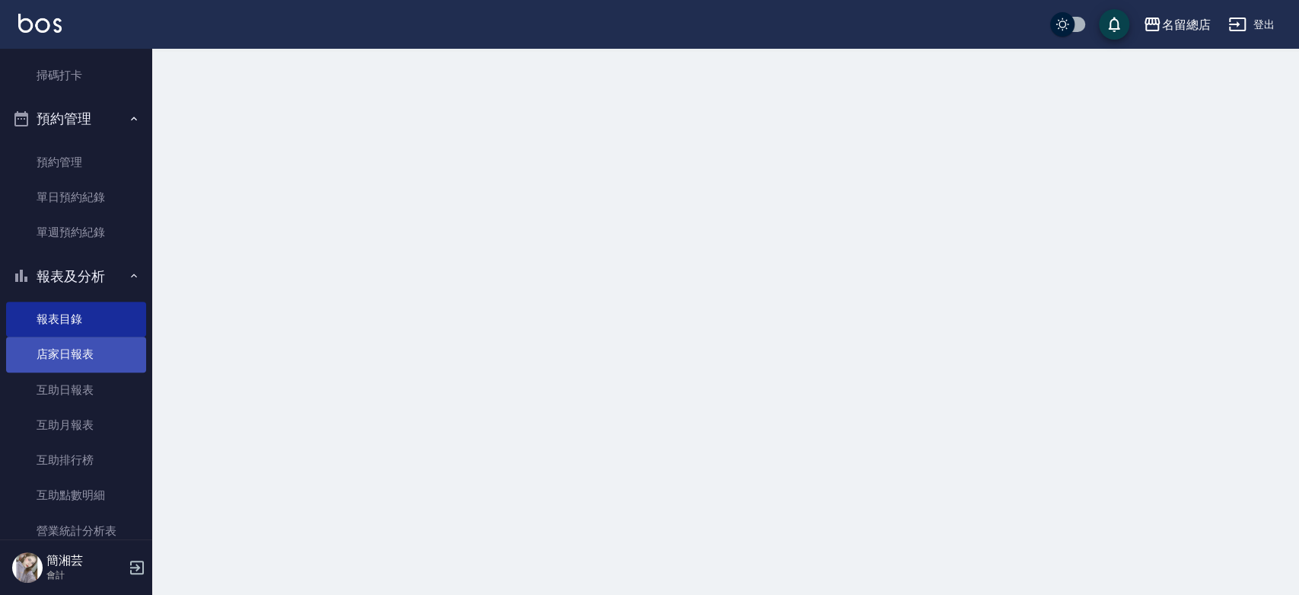
click at [84, 359] on link "店家日報表" at bounding box center [76, 353] width 140 height 35
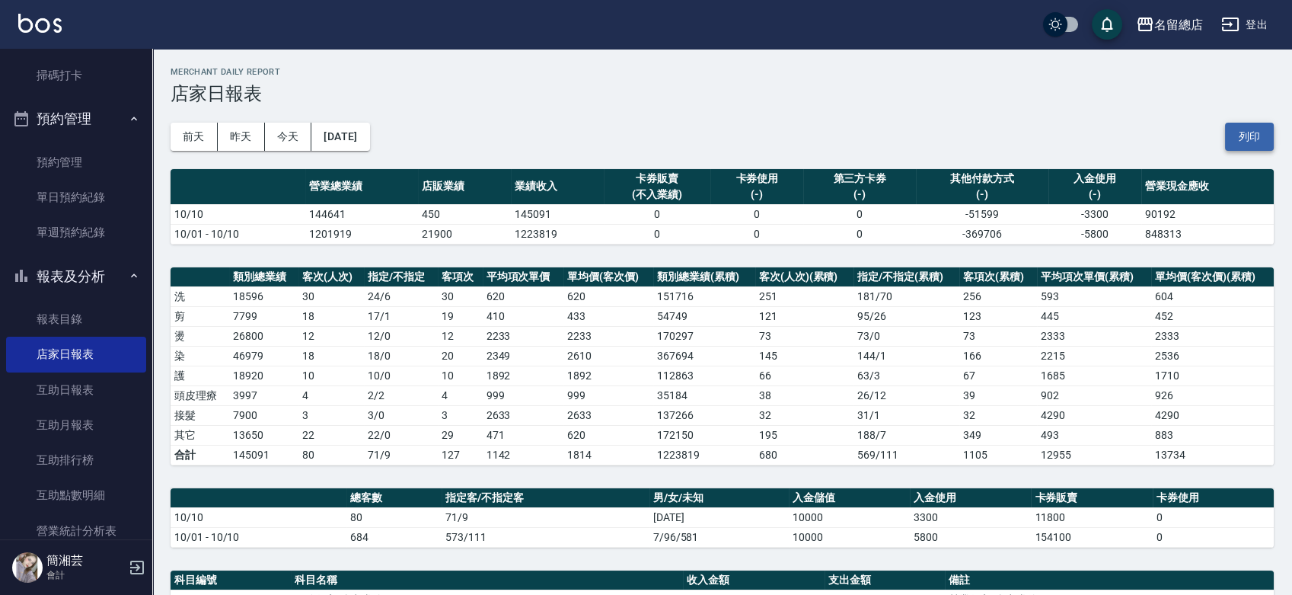
click at [1248, 128] on button "列印" at bounding box center [1249, 137] width 49 height 28
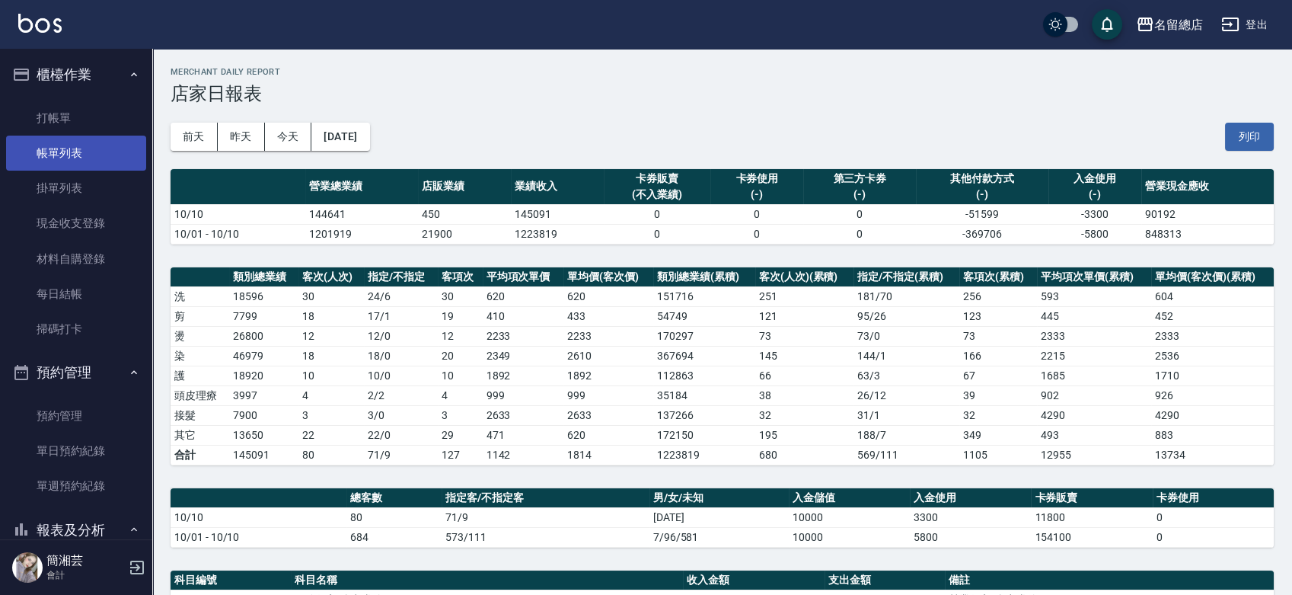
drag, startPoint x: 110, startPoint y: 144, endPoint x: 100, endPoint y: 158, distance: 17.1
click at [110, 144] on link "帳單列表" at bounding box center [76, 152] width 140 height 35
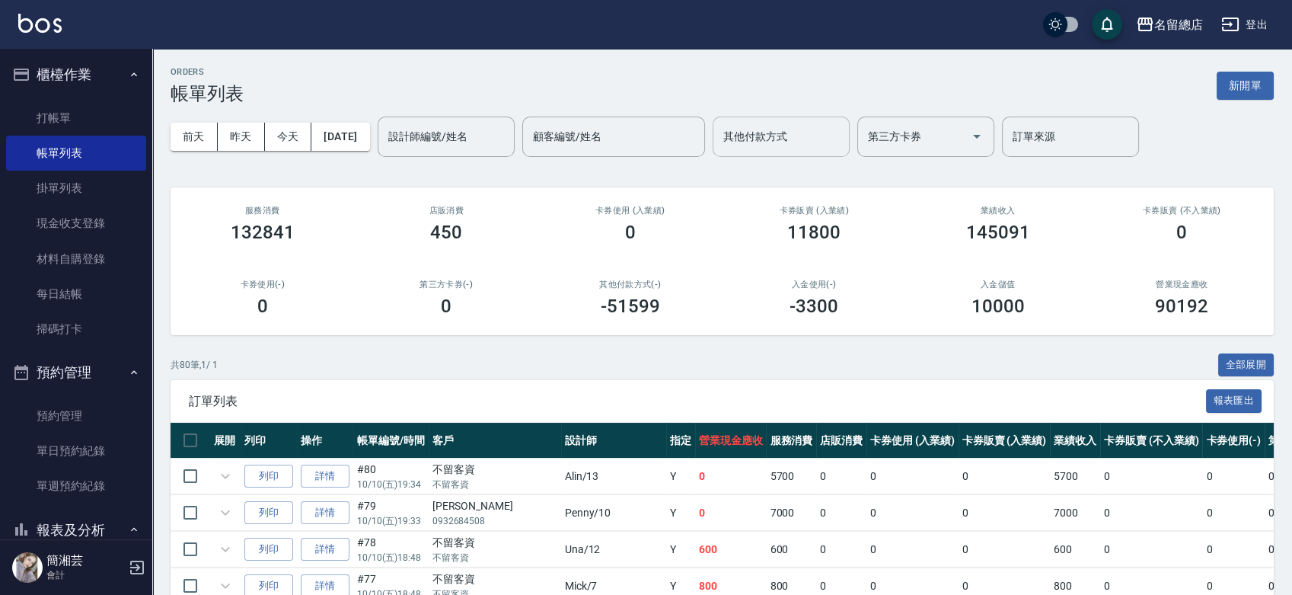
click at [834, 144] on input "其他付款方式" at bounding box center [780, 136] width 123 height 27
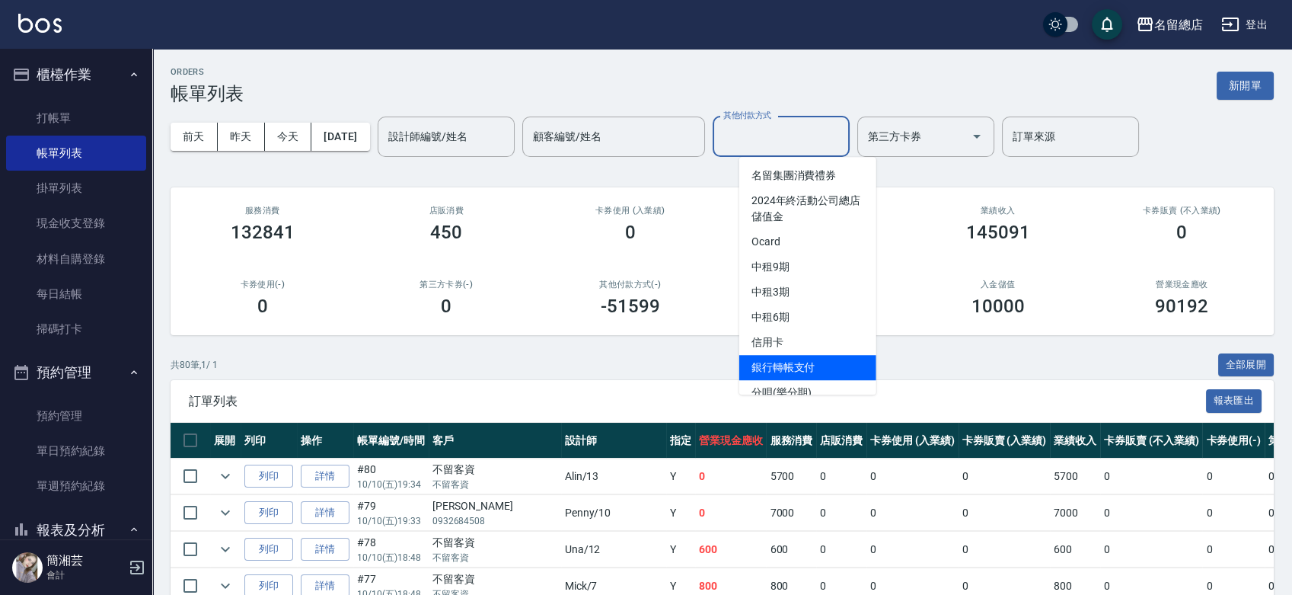
click at [831, 362] on span "銀行轉帳支付" at bounding box center [807, 367] width 137 height 25
type input "銀行轉帳支付"
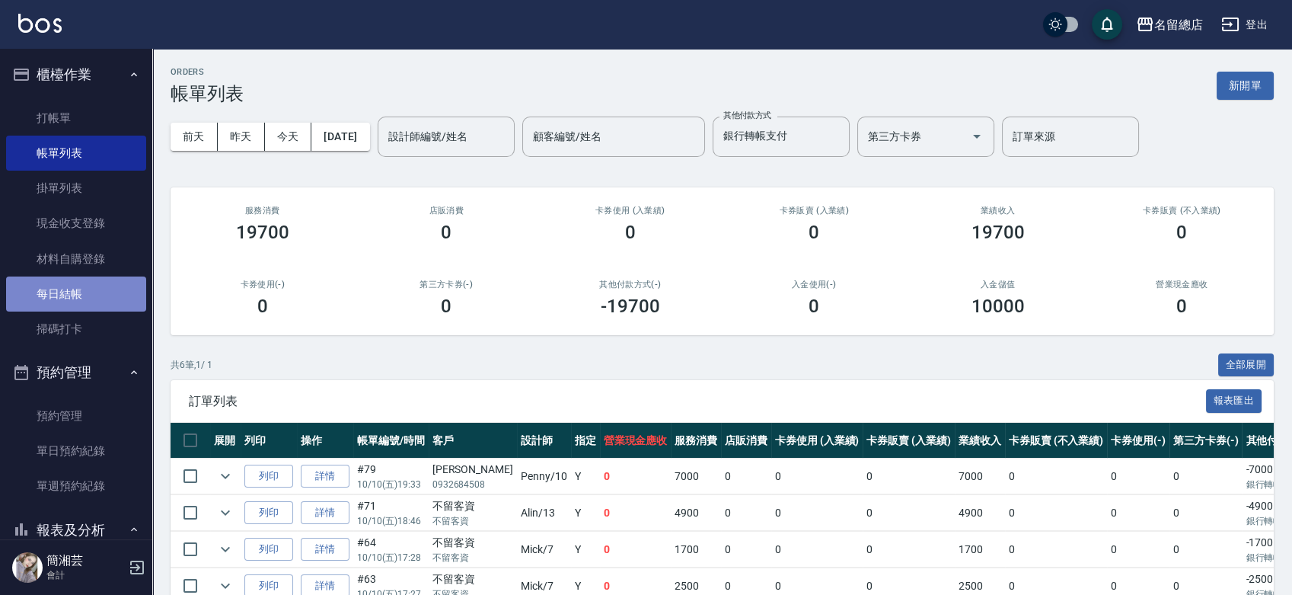
click at [83, 295] on link "每日結帳" at bounding box center [76, 293] width 140 height 35
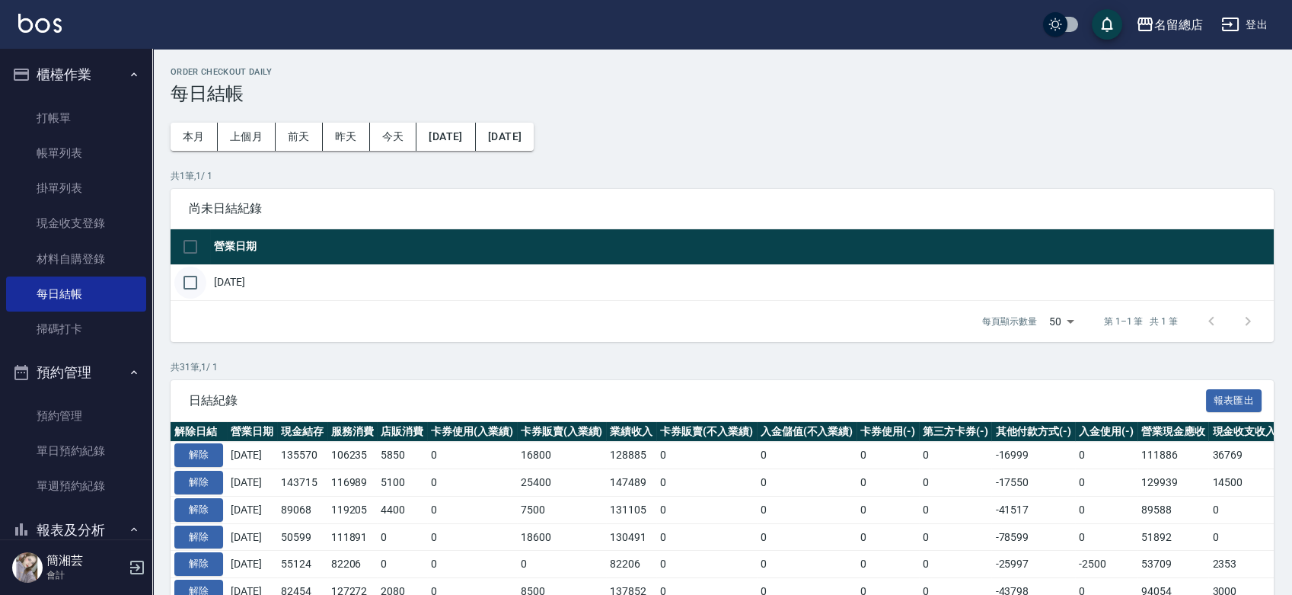
click at [186, 276] on input "checkbox" at bounding box center [190, 282] width 32 height 32
checkbox input "true"
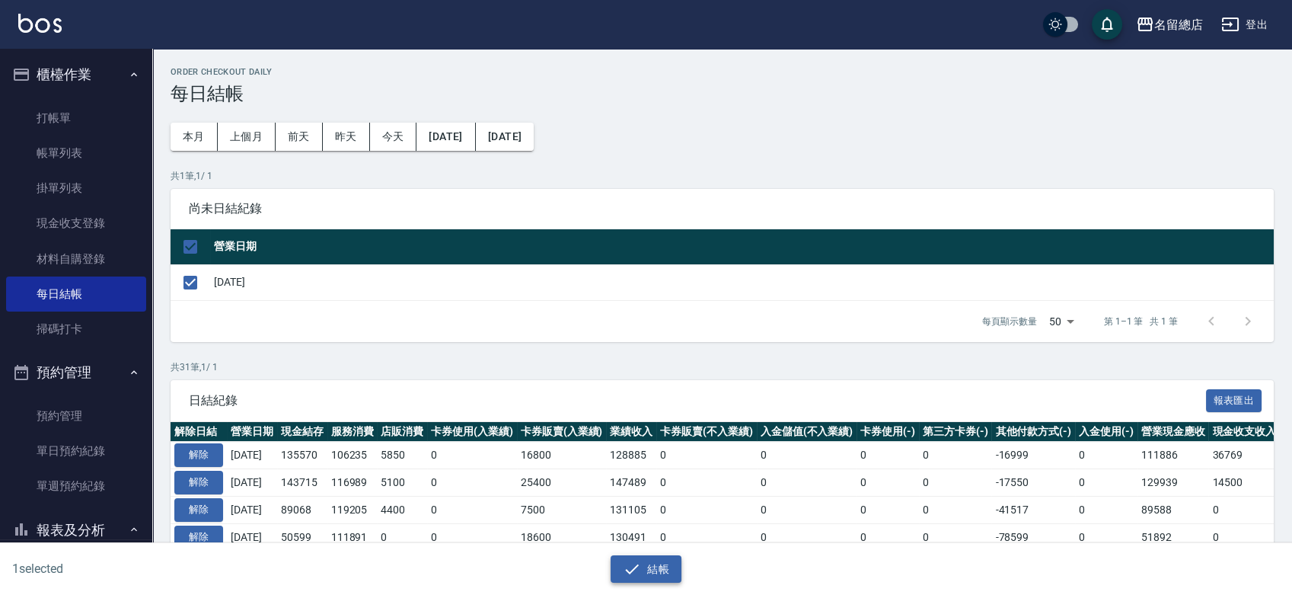
click at [647, 576] on button "結帳" at bounding box center [646, 569] width 71 height 28
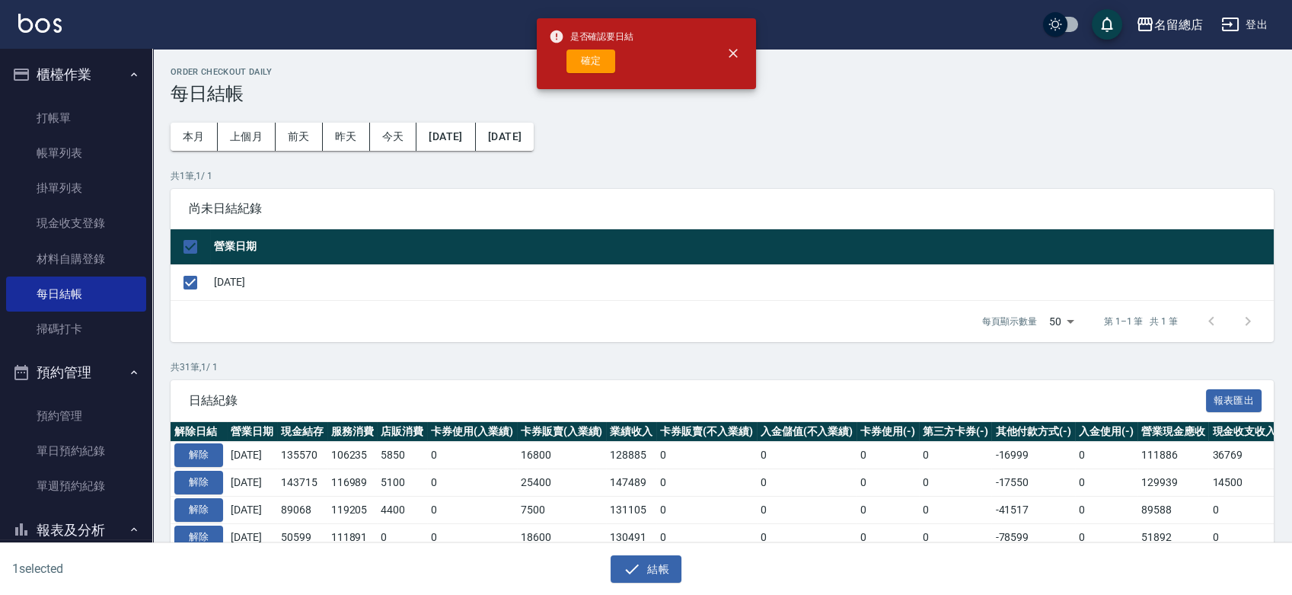
click at [592, 72] on button "確定" at bounding box center [590, 61] width 49 height 24
checkbox input "false"
